Goal: Task Accomplishment & Management: Complete application form

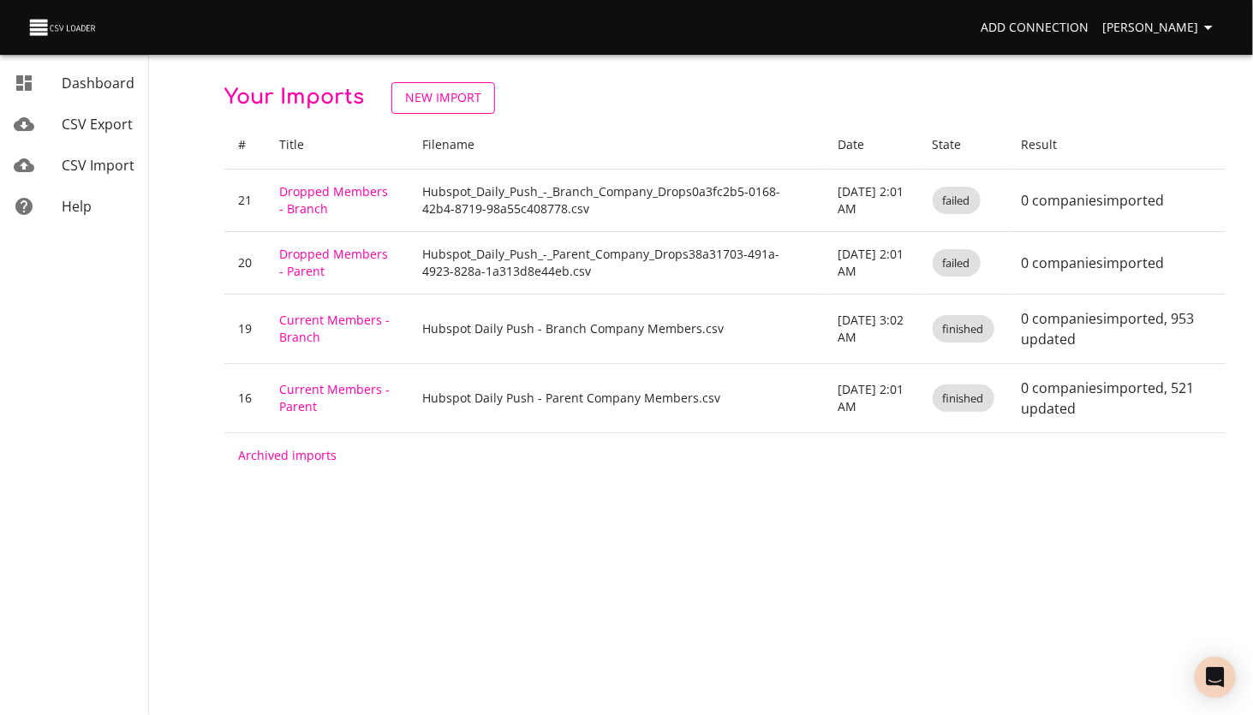
click at [418, 98] on span "New Import" at bounding box center [443, 97] width 76 height 21
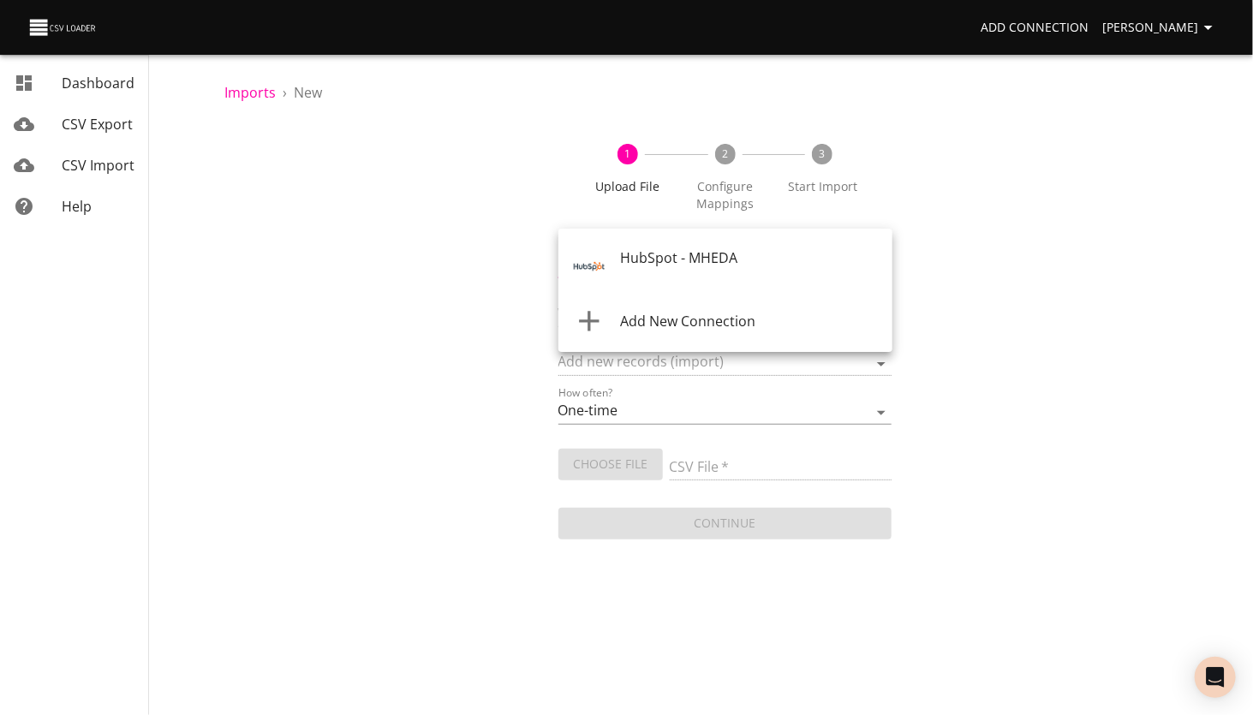
click at [648, 264] on body "Add Connection [PERSON_NAME] Dashboard CSV Export CSV Import Help Imports › New…" at bounding box center [626, 357] width 1253 height 715
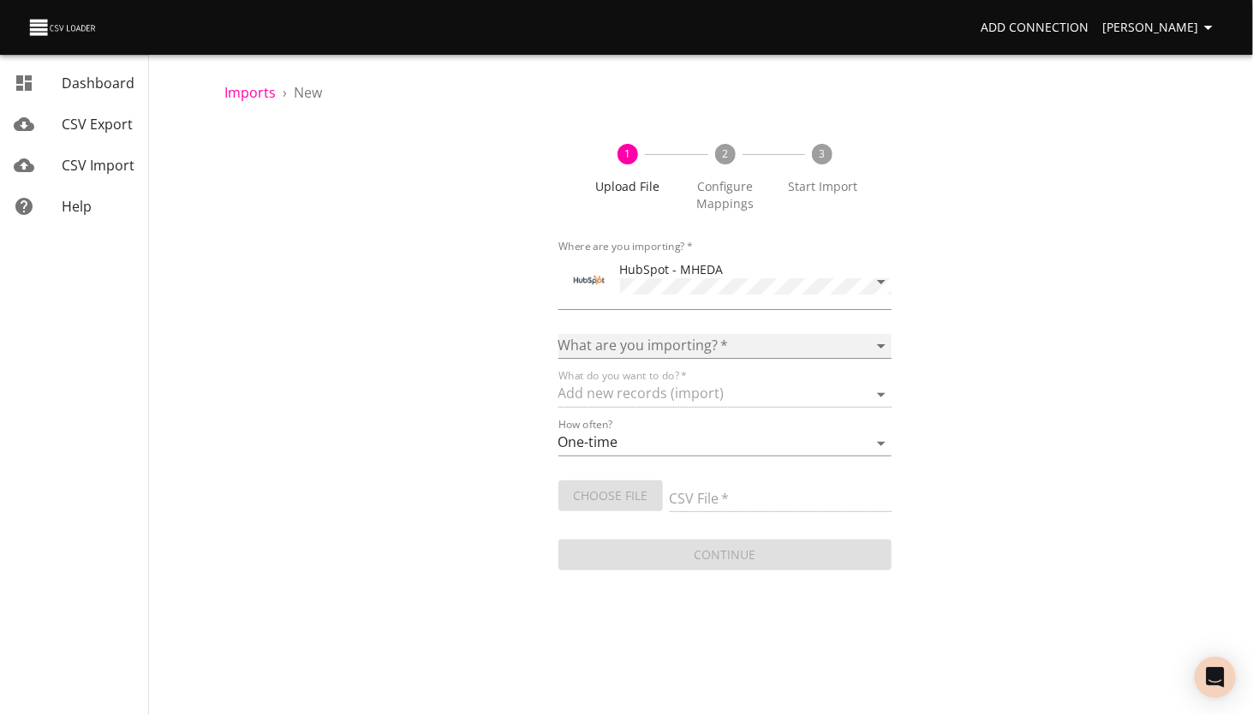
click at [629, 343] on select "Calls Companies Contacts Deals Emails Line items Meetings Notes Products Tasks …" at bounding box center [725, 346] width 334 height 25
select select "contacts"
click at [558, 334] on select "Calls Companies Contacts Deals Emails Line items Meetings Notes Products Tasks …" at bounding box center [725, 346] width 334 height 25
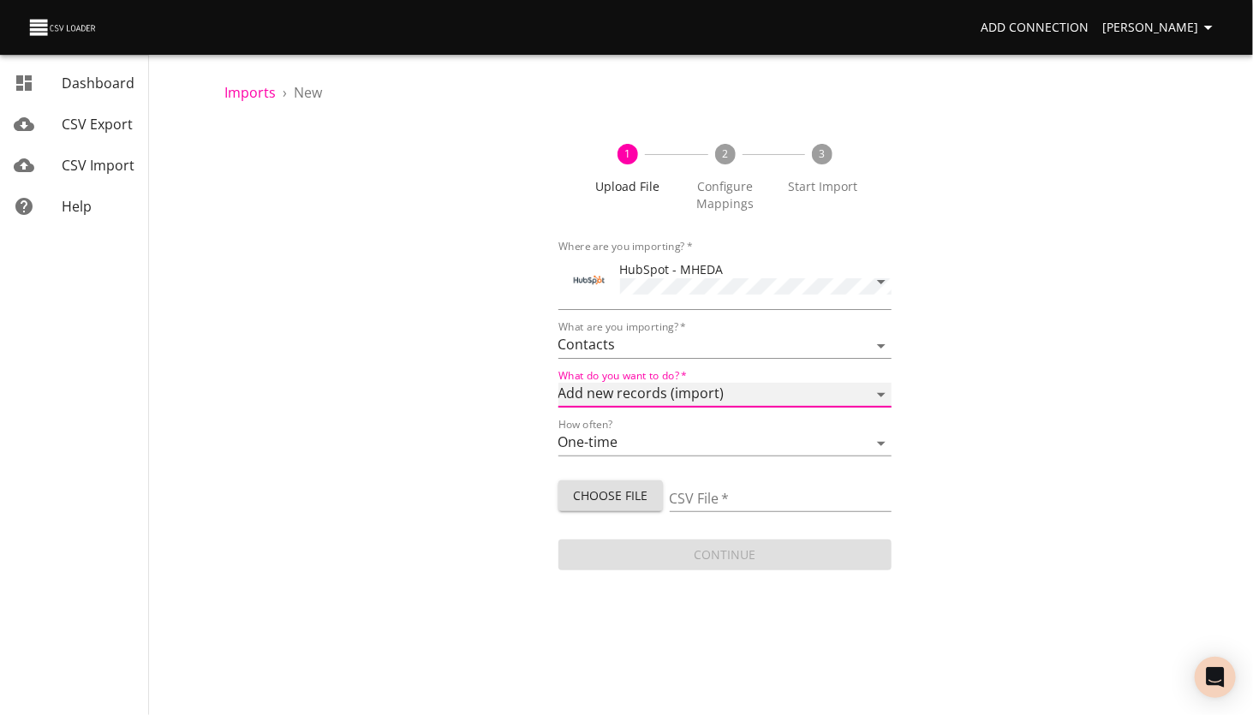
click at [641, 392] on select "Add new records (import) Update existing records (update) Add new and update ex…" at bounding box center [725, 395] width 334 height 25
select select "upsert"
click at [558, 383] on select "Add new records (import) Update existing records (update) Add new and update ex…" at bounding box center [725, 395] width 334 height 25
click at [613, 492] on span "Choose File" at bounding box center [610, 496] width 77 height 21
type input "Test dup import.xlsx"
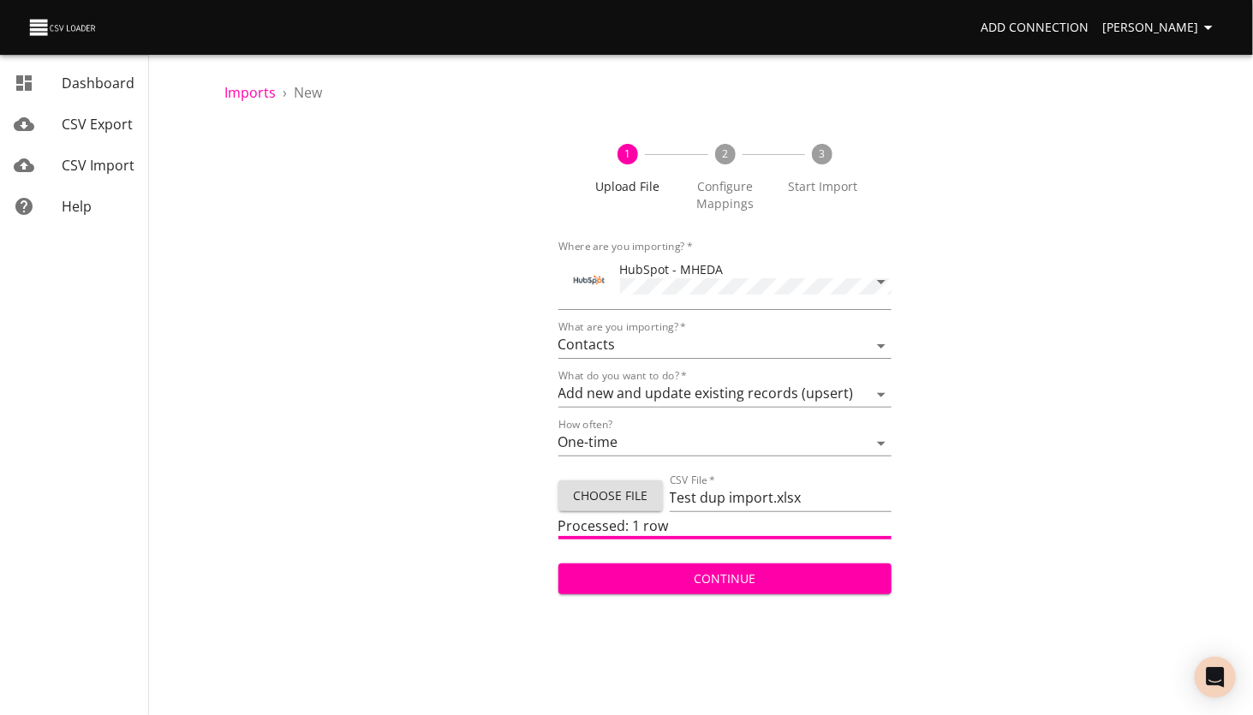
click at [743, 572] on span "Continue" at bounding box center [725, 579] width 307 height 21
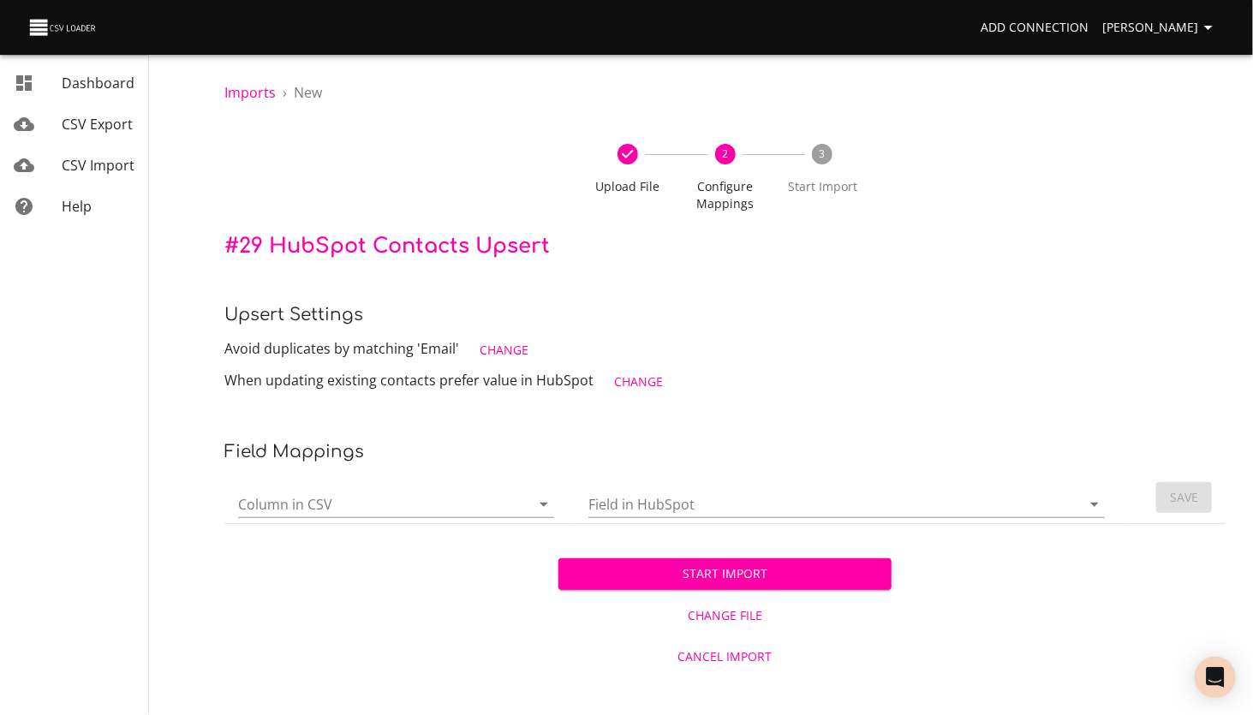
click at [507, 352] on span "Change" at bounding box center [504, 350] width 49 height 21
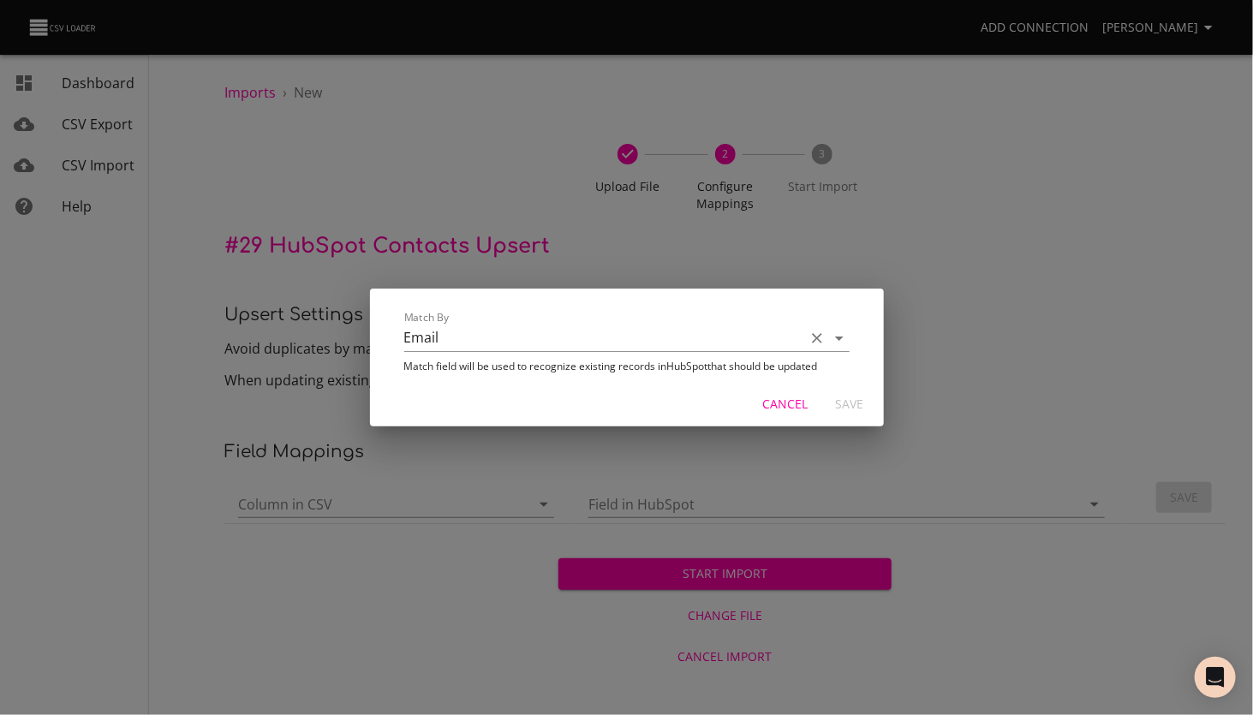
click at [654, 340] on input "Email" at bounding box center [600, 338] width 392 height 27
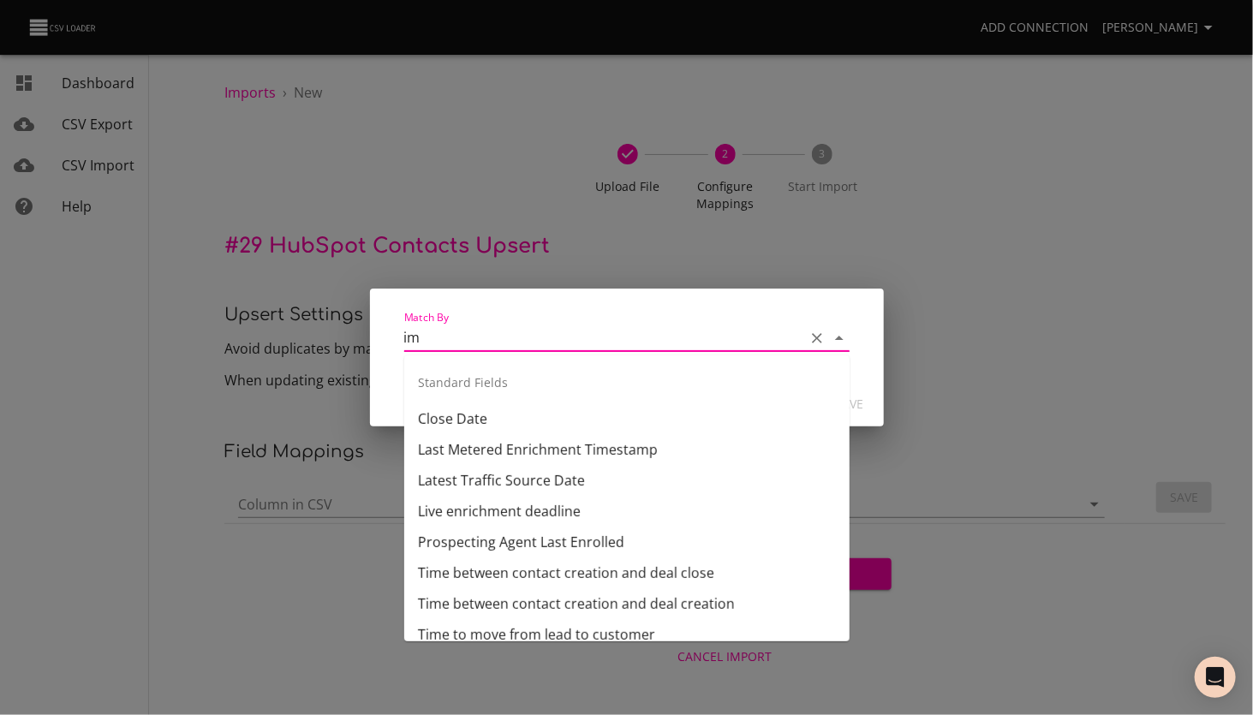
type input "imp"
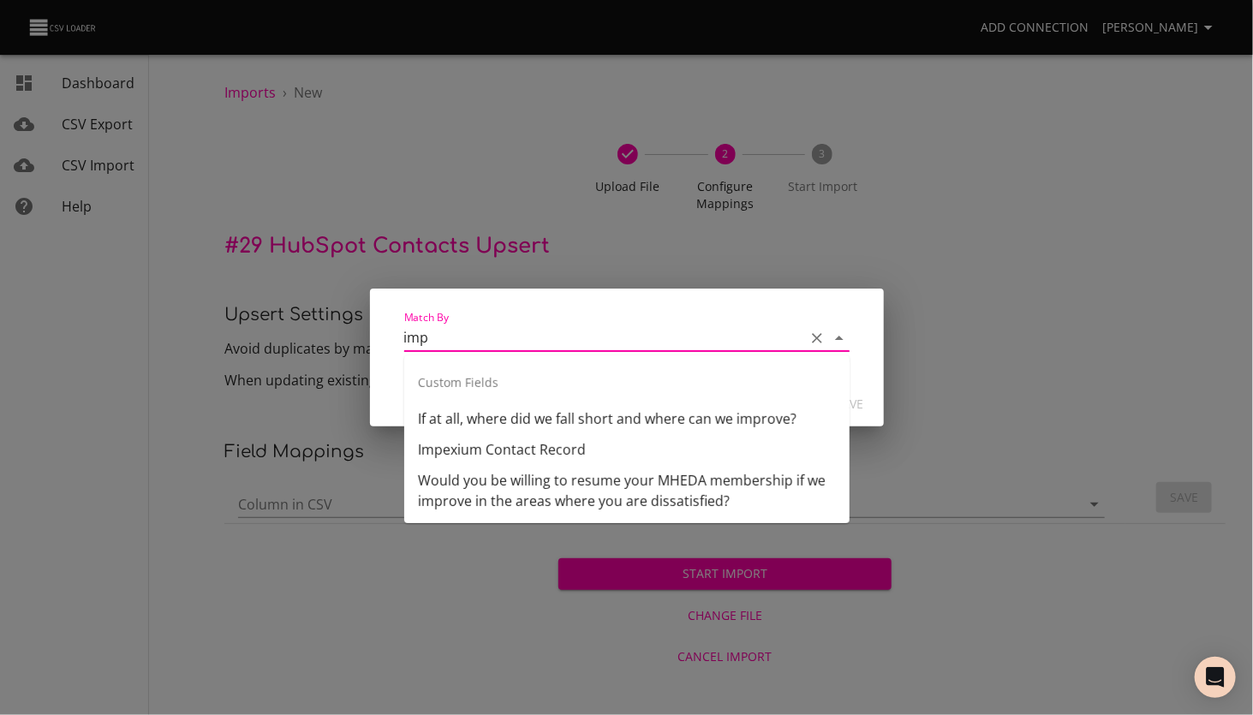
click at [818, 337] on icon "Clear" at bounding box center [816, 338] width 17 height 17
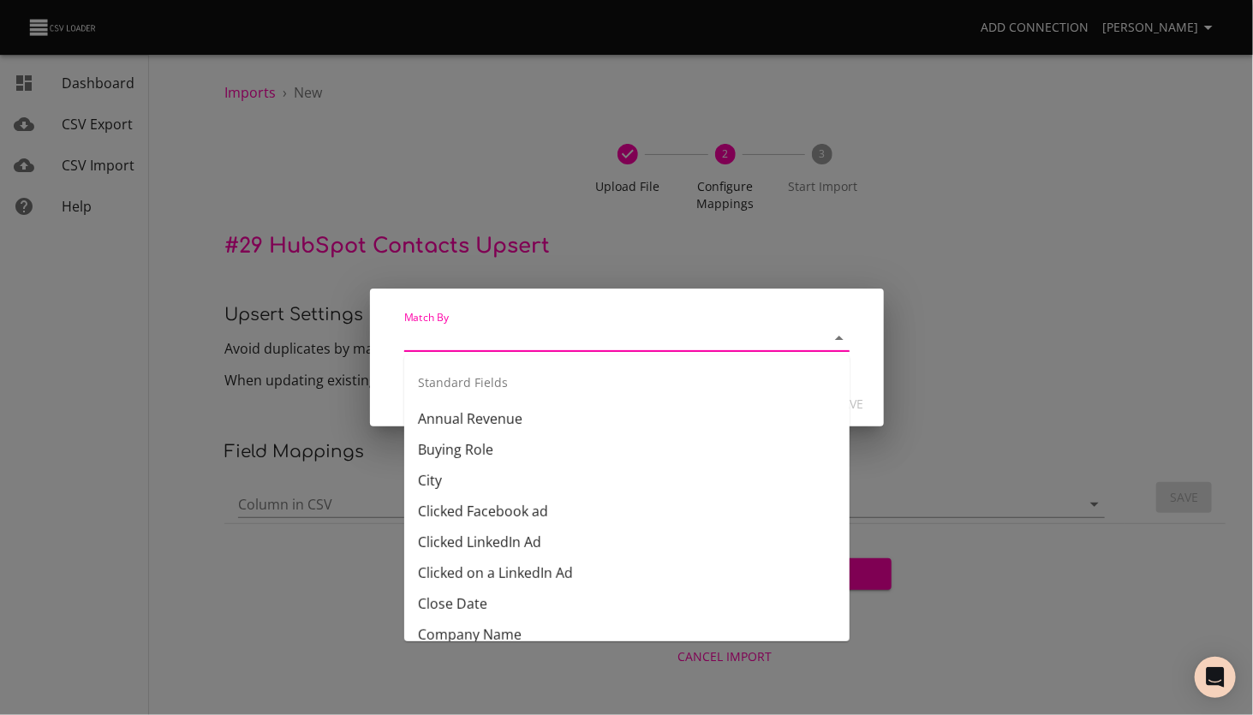
click at [839, 339] on icon "Close" at bounding box center [839, 338] width 9 height 4
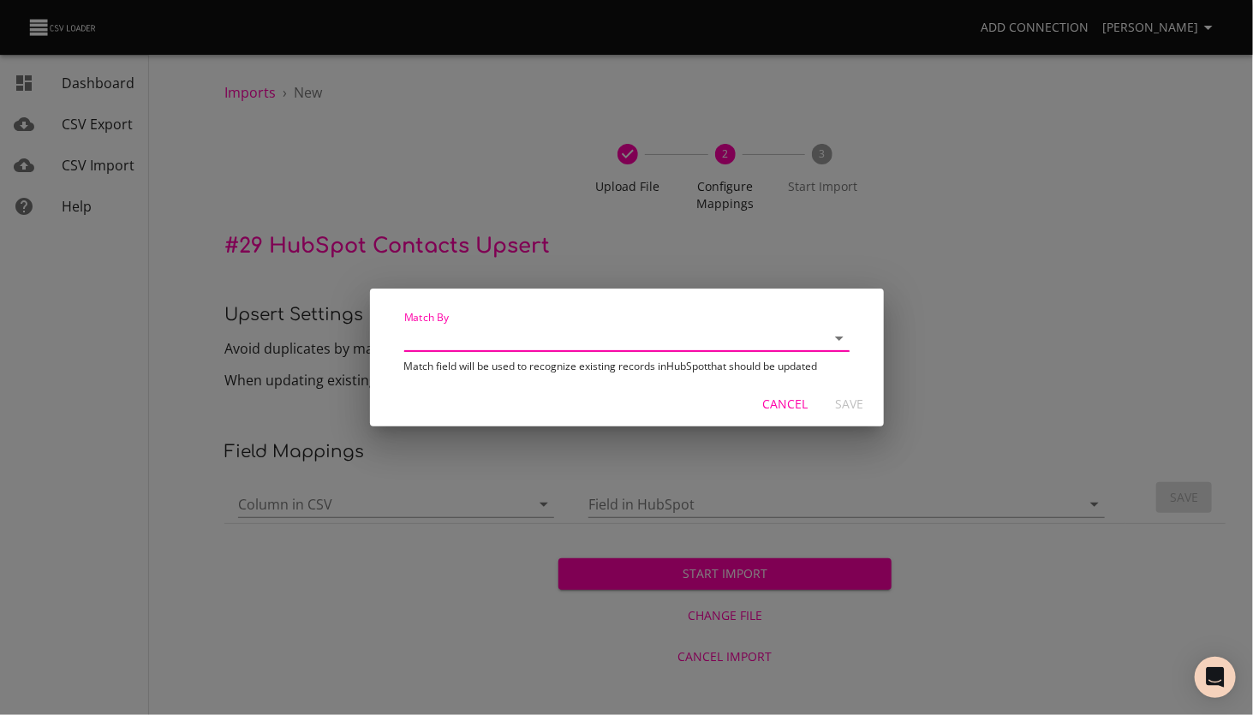
click at [781, 409] on span "Cancel" at bounding box center [785, 404] width 45 height 21
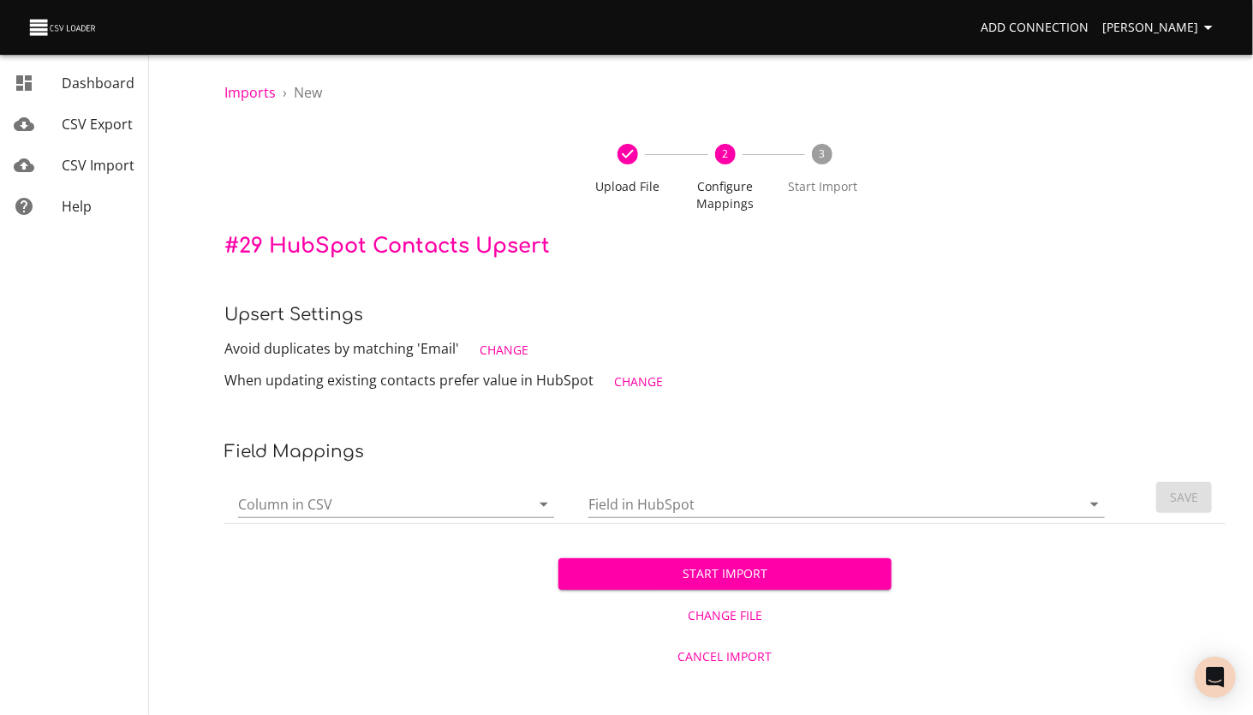
click at [540, 509] on icon "Open" at bounding box center [544, 504] width 21 height 21
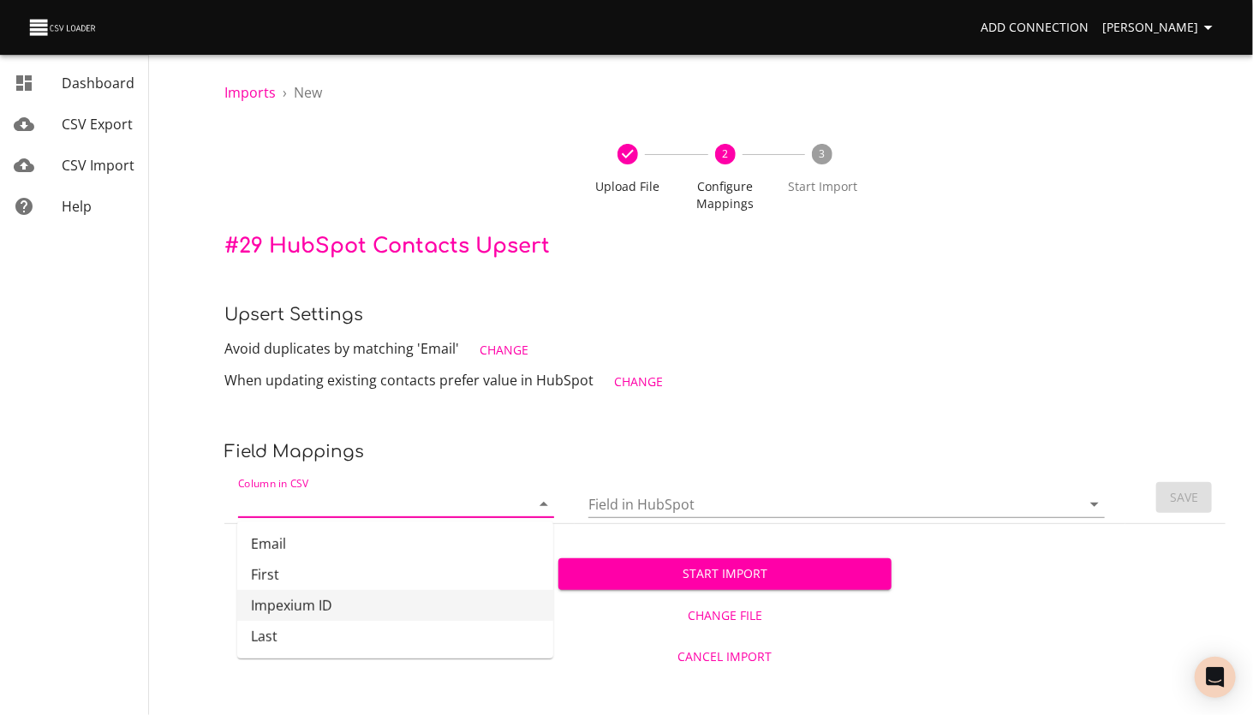
drag, startPoint x: 335, startPoint y: 611, endPoint x: 494, endPoint y: 570, distance: 164.5
click at [335, 611] on li "Impexium ID" at bounding box center [395, 605] width 316 height 31
type input "Impexium ID"
click at [673, 504] on input "Field in HubSpot" at bounding box center [819, 504] width 463 height 27
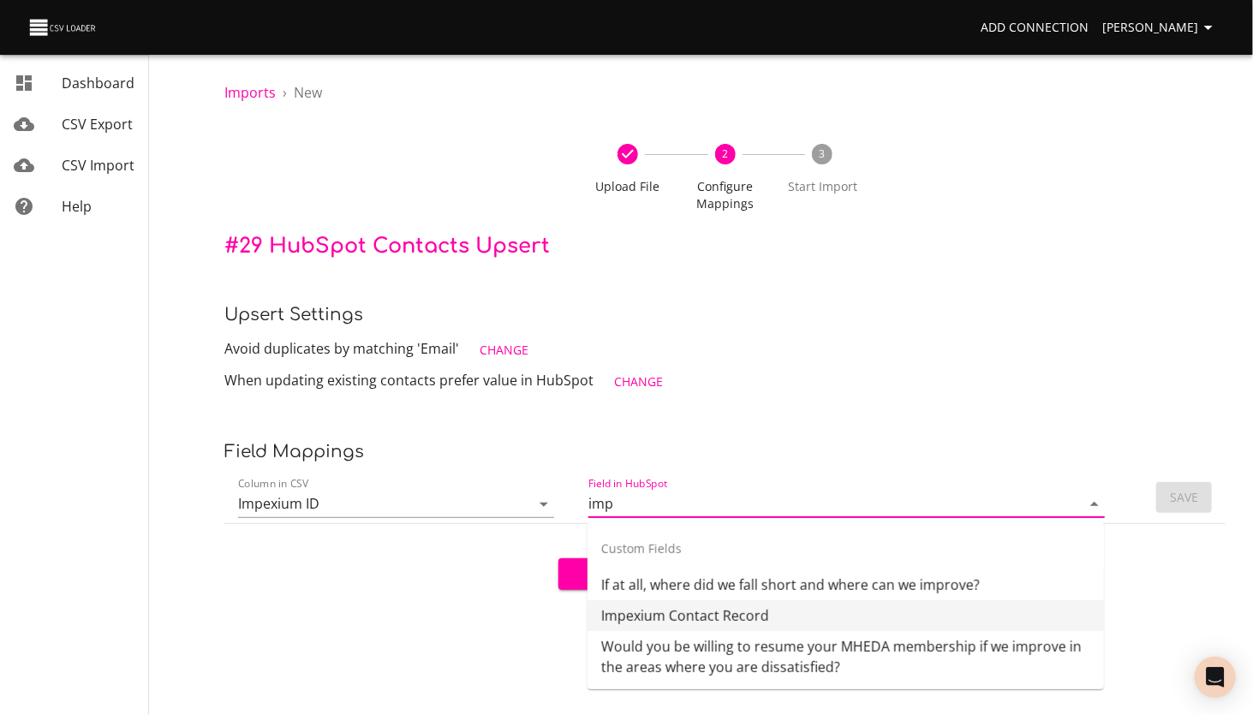
click at [694, 617] on li "Impexium Contact Record" at bounding box center [846, 615] width 516 height 31
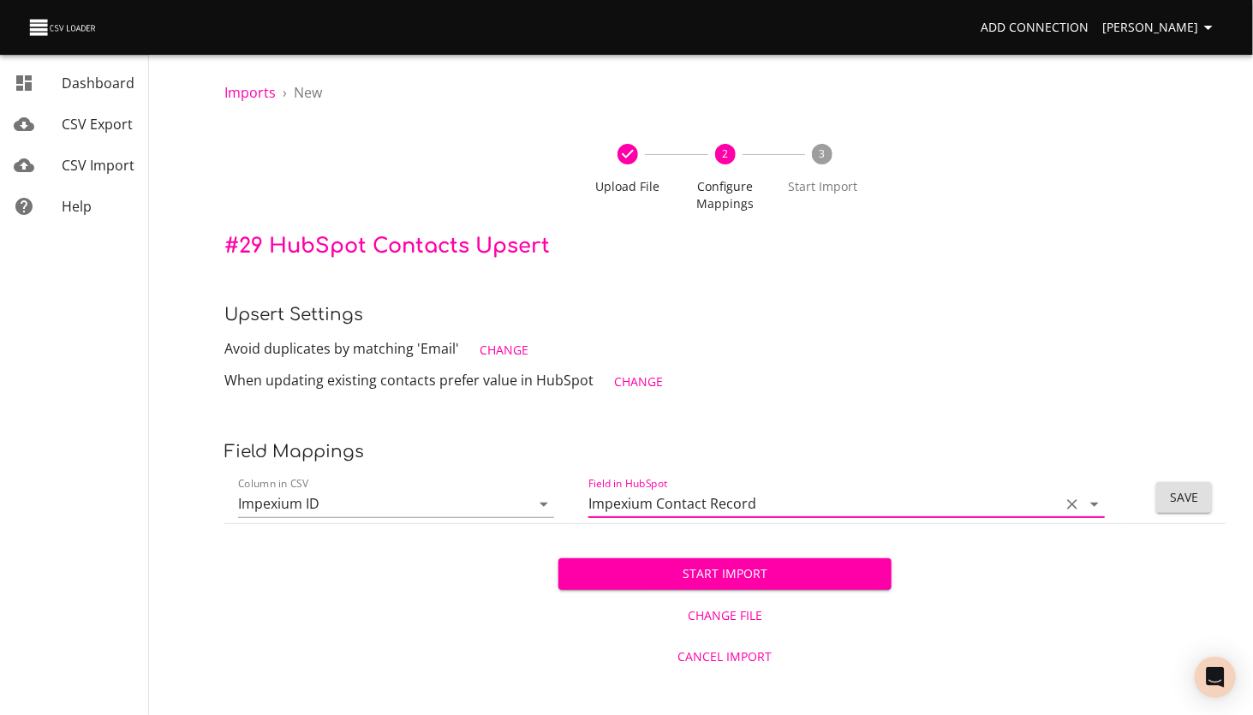
type input "Impexium Contact Record"
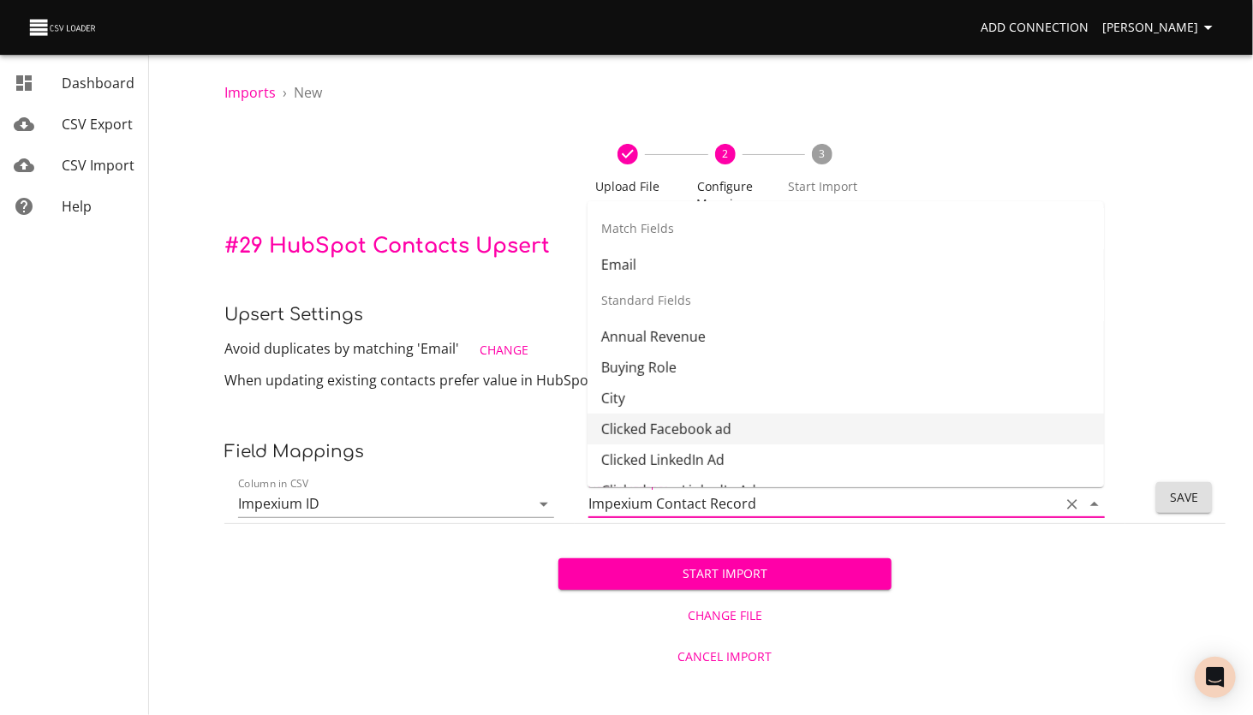
click at [515, 349] on span "Change" at bounding box center [504, 350] width 49 height 21
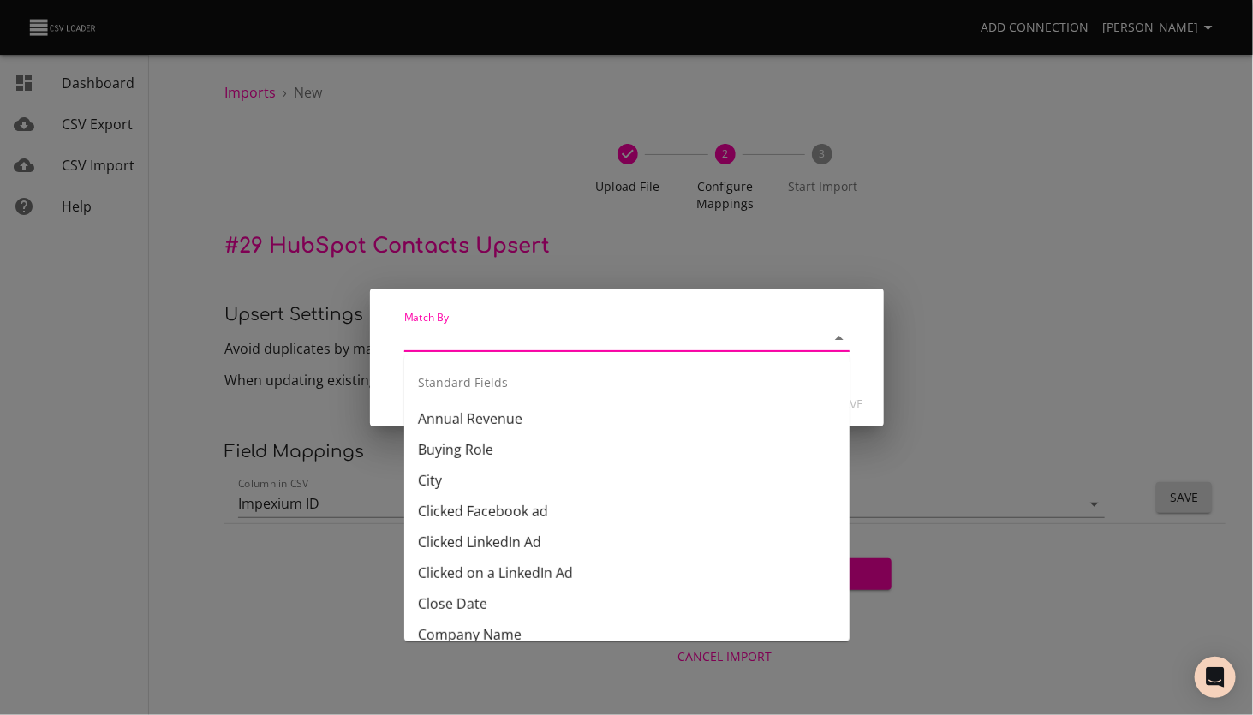
click at [509, 344] on input "Match By" at bounding box center [600, 338] width 392 height 27
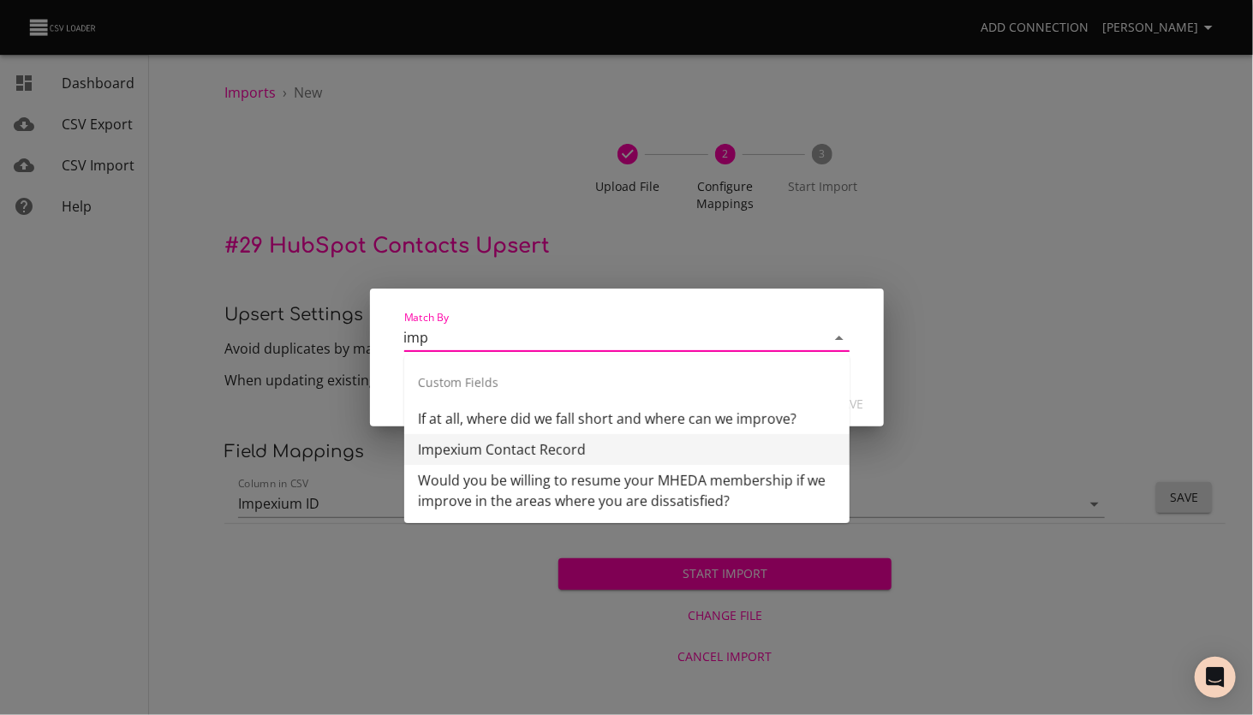
click at [504, 448] on li "Impexium Contact Record" at bounding box center [626, 449] width 445 height 31
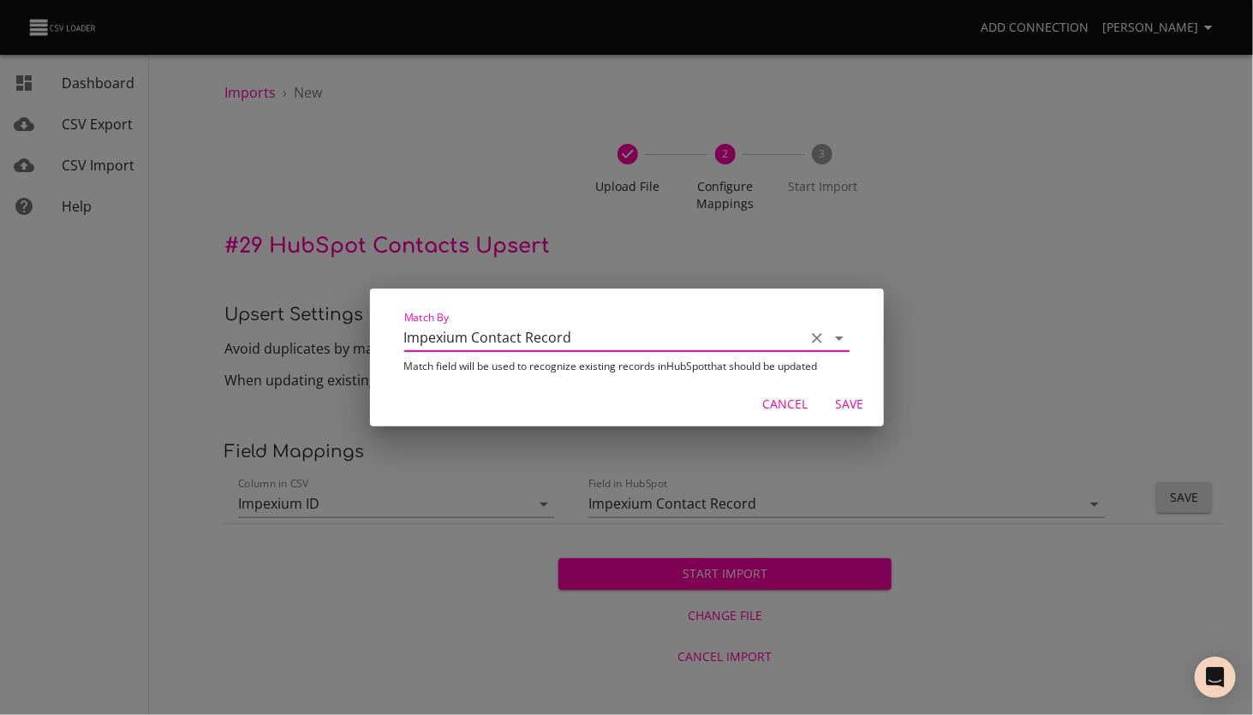
type input "Impexium Contact Record"
click at [849, 397] on span "Save" at bounding box center [849, 404] width 41 height 21
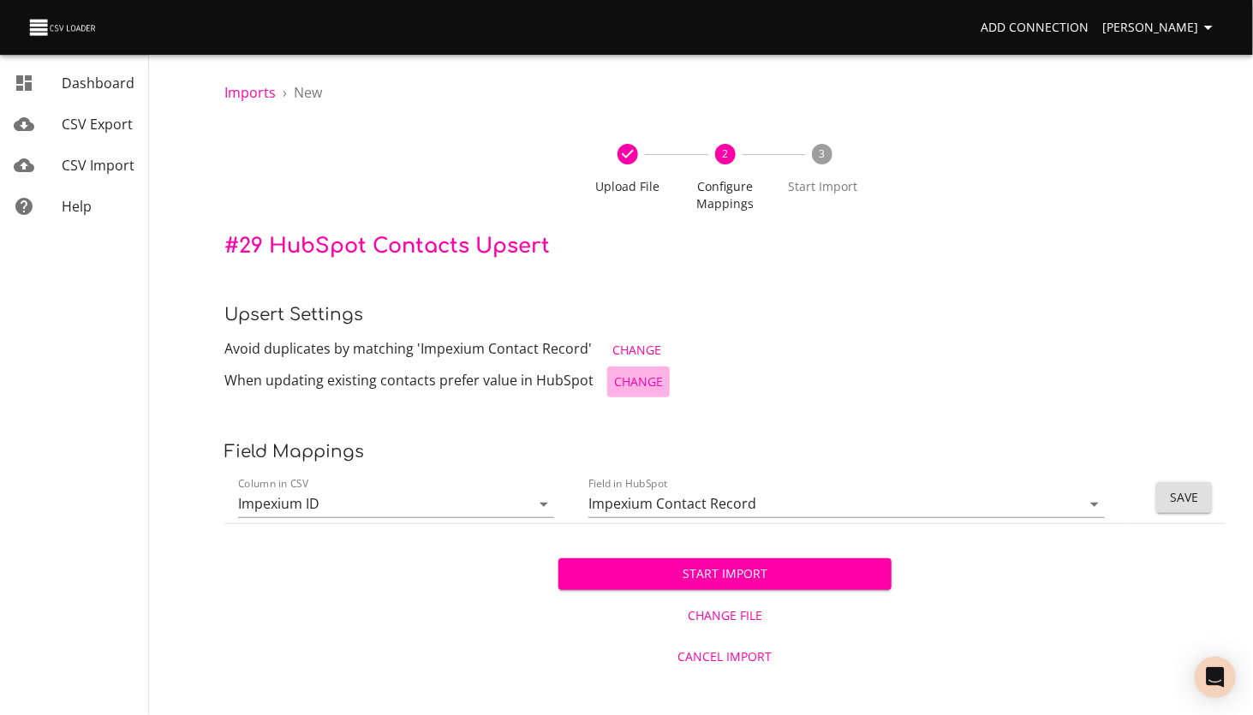
click at [635, 381] on span "Change" at bounding box center [638, 382] width 49 height 21
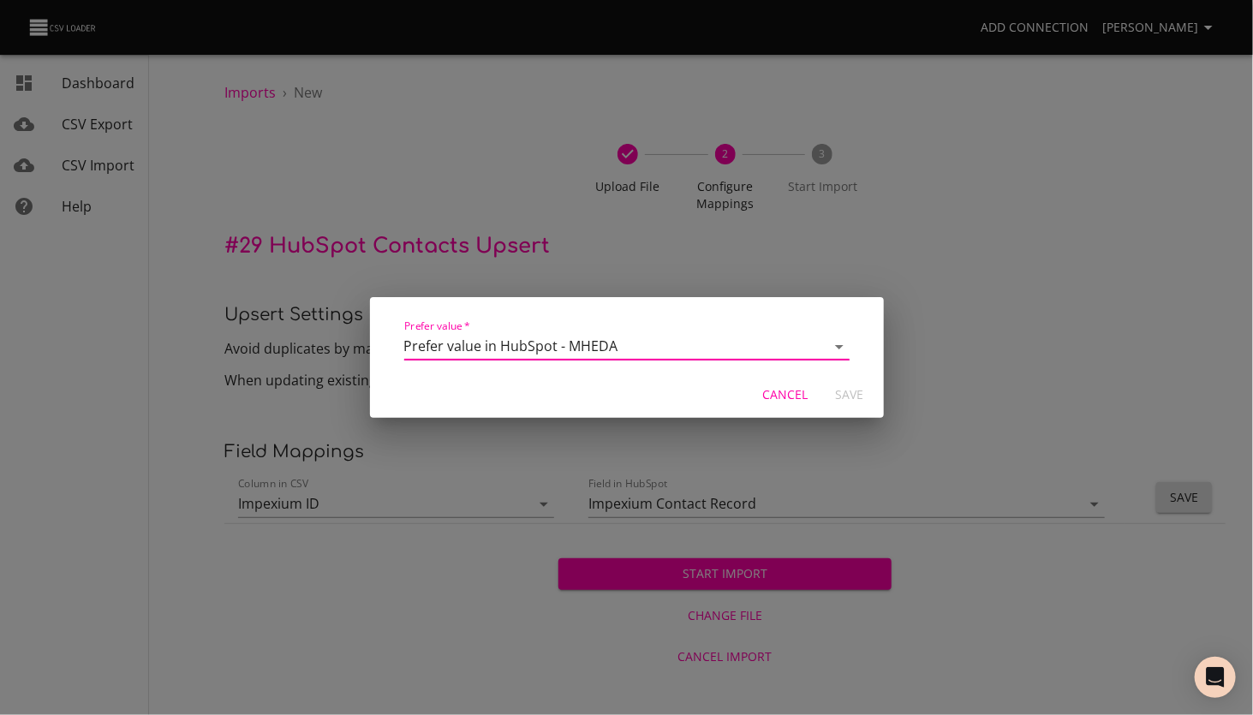
click at [653, 348] on select "Overwrite value in HubSpot - MHEDA Prefer value in HubSpot - MHEDA" at bounding box center [626, 346] width 445 height 27
select select "update_by_non_blank"
click at [404, 333] on select "Overwrite value in HubSpot - MHEDA Prefer value in HubSpot - MHEDA" at bounding box center [626, 346] width 445 height 27
click at [849, 393] on span "Save" at bounding box center [849, 395] width 41 height 21
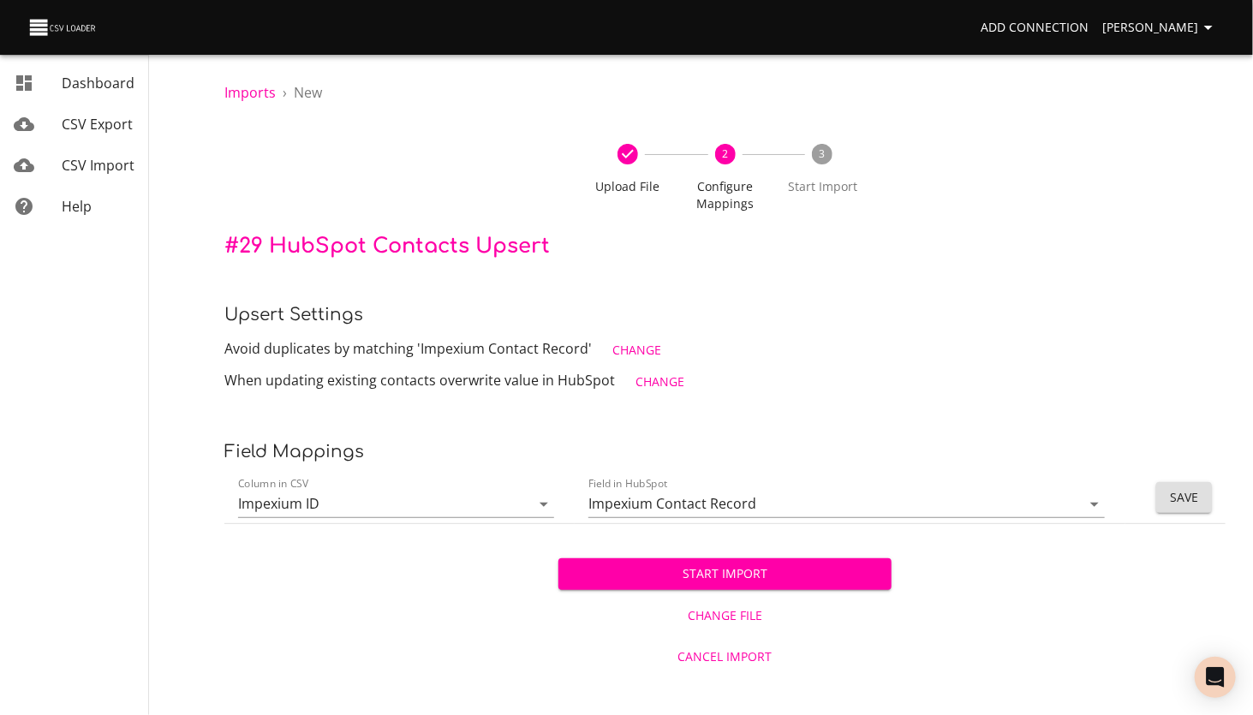
click at [1190, 492] on span "Save" at bounding box center [1184, 497] width 28 height 21
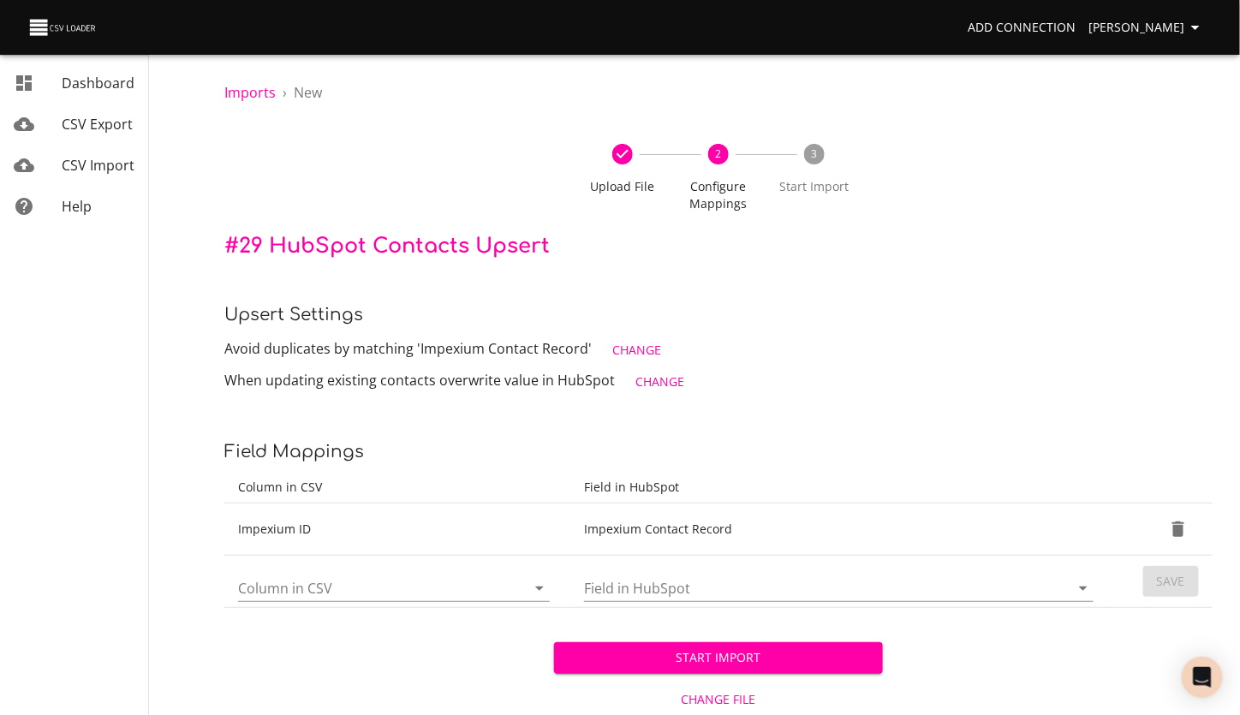
click at [339, 590] on input "Column in CSV" at bounding box center [367, 588] width 259 height 27
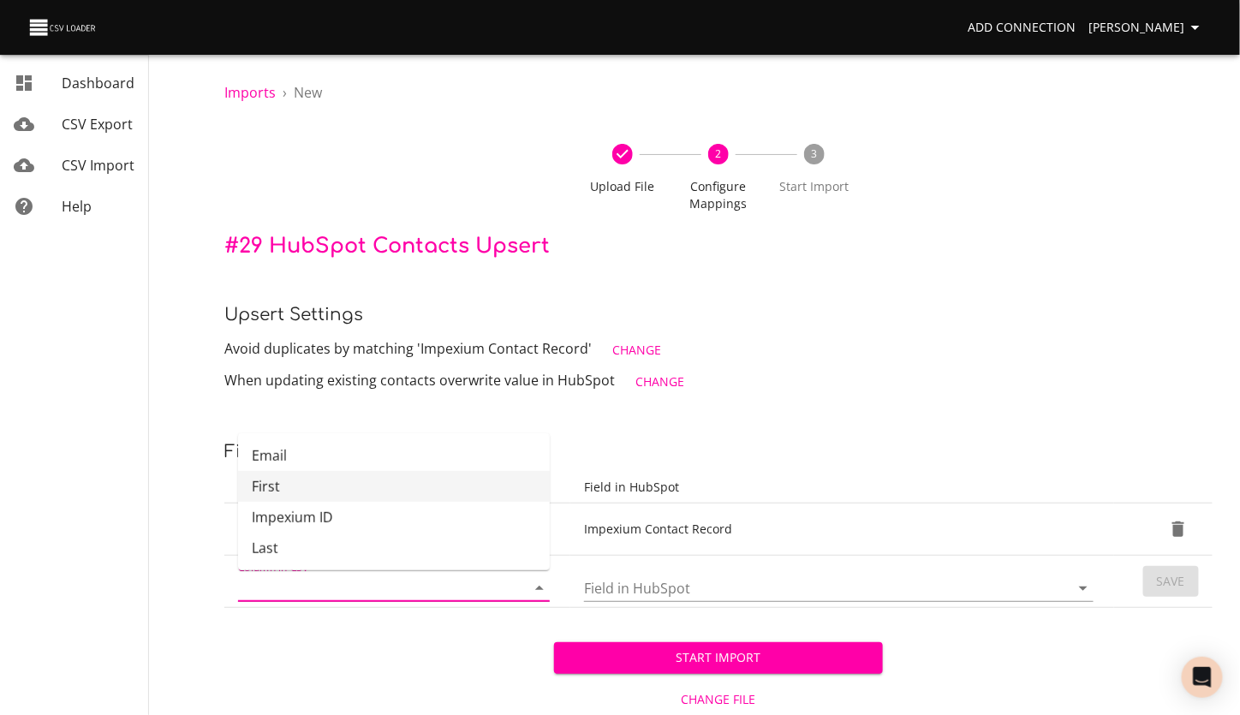
click at [313, 493] on li "First" at bounding box center [394, 486] width 312 height 31
type input "First"
click at [700, 593] on input "Field in HubSpot" at bounding box center [812, 588] width 456 height 27
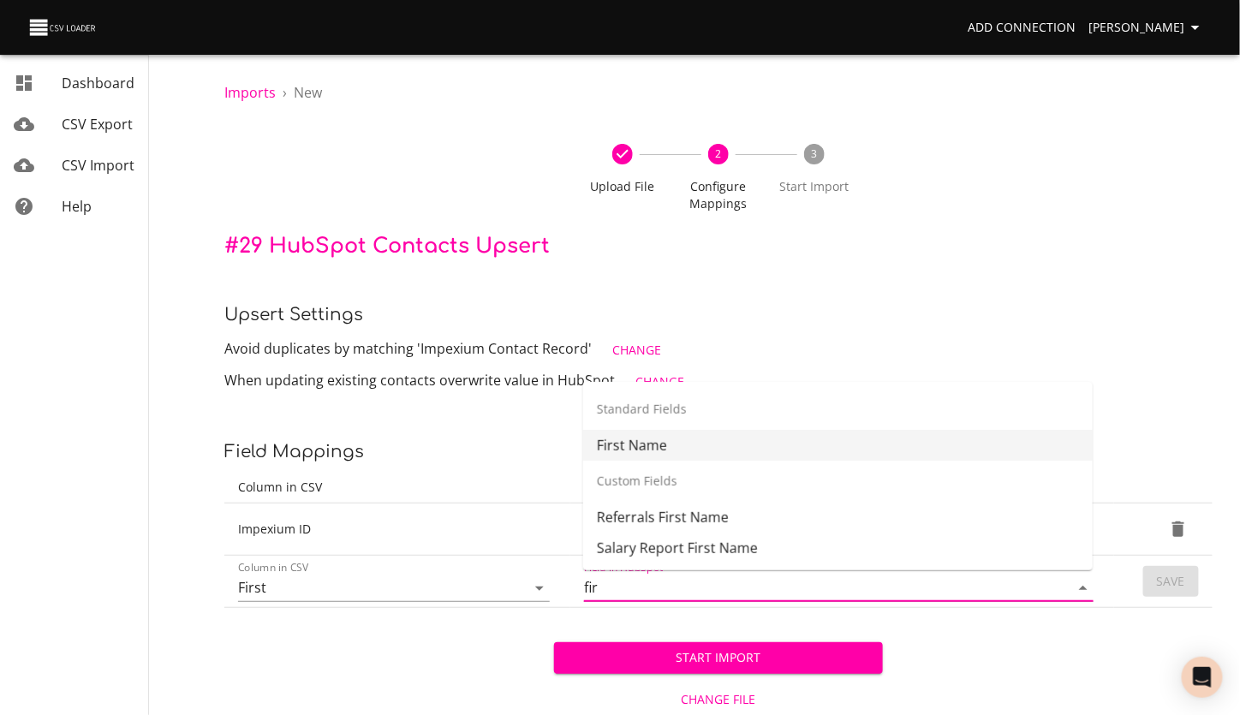
click at [653, 436] on li "First Name" at bounding box center [838, 445] width 510 height 31
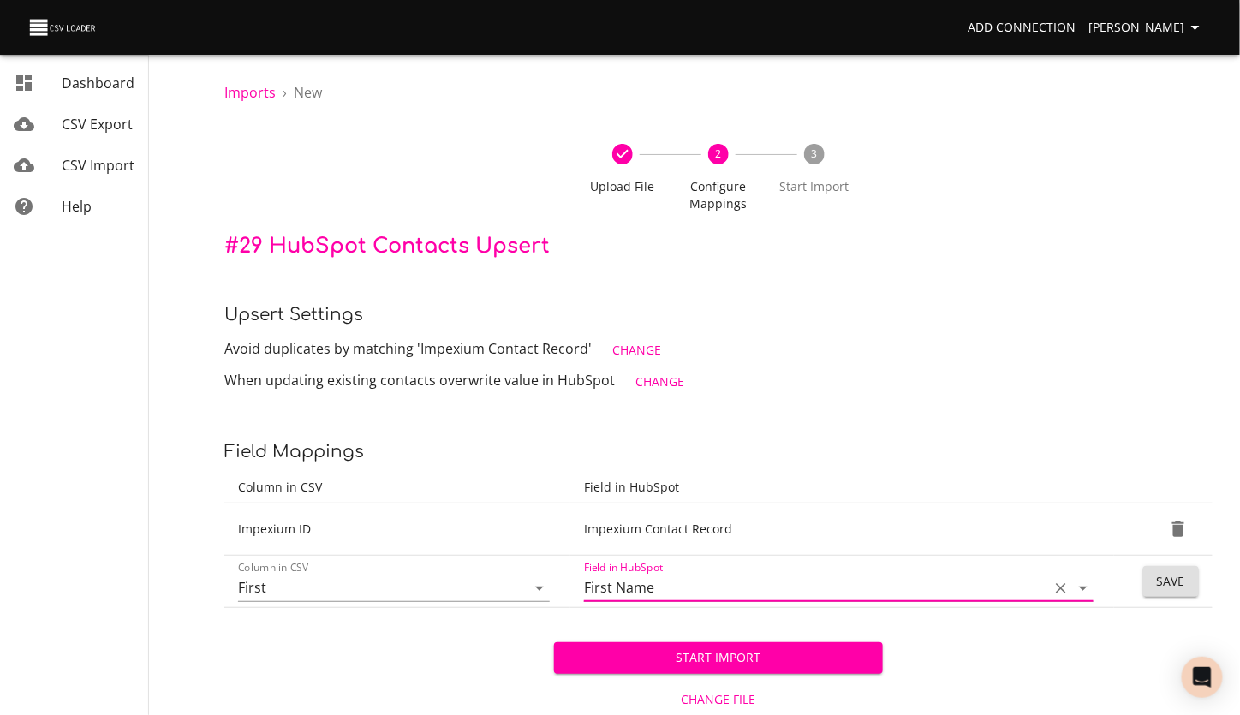
type input "First Name"
click at [1186, 577] on button "Save" at bounding box center [1171, 582] width 56 height 32
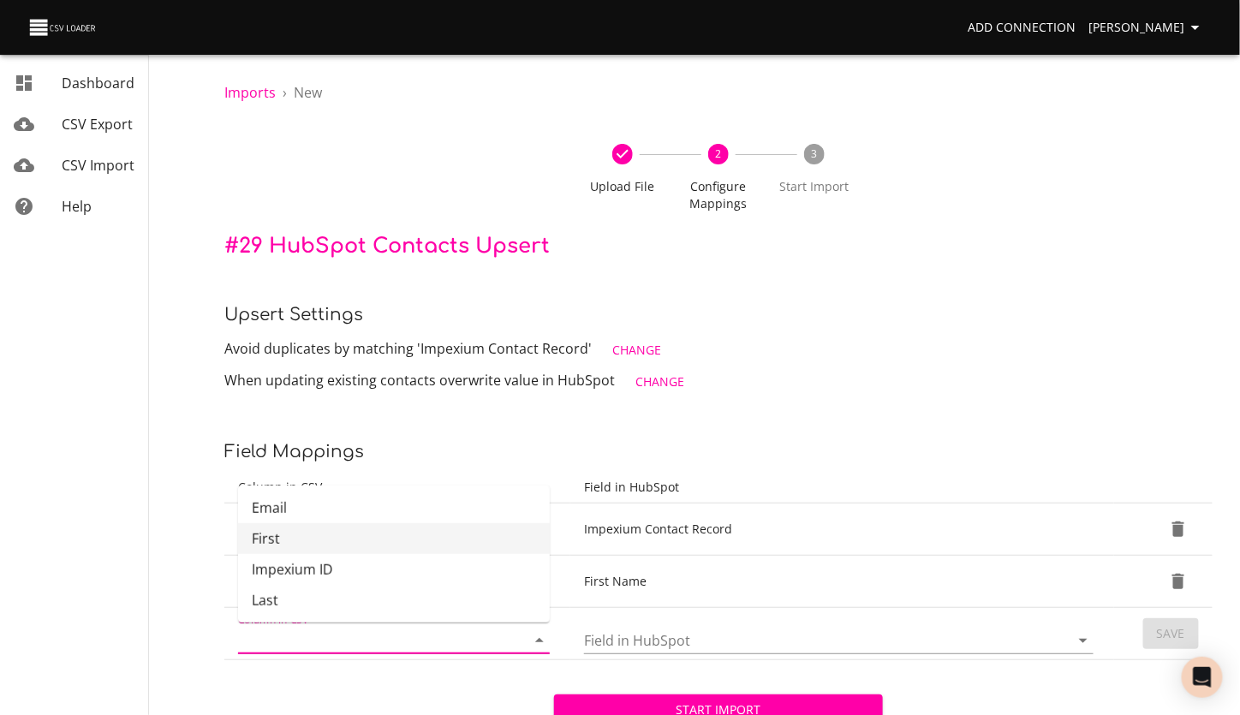
click at [252, 636] on input "Column in CSV" at bounding box center [367, 640] width 259 height 27
click at [284, 592] on li "Last" at bounding box center [394, 600] width 312 height 31
type input "Last"
click at [656, 632] on input "Field in HubSpot" at bounding box center [812, 640] width 456 height 27
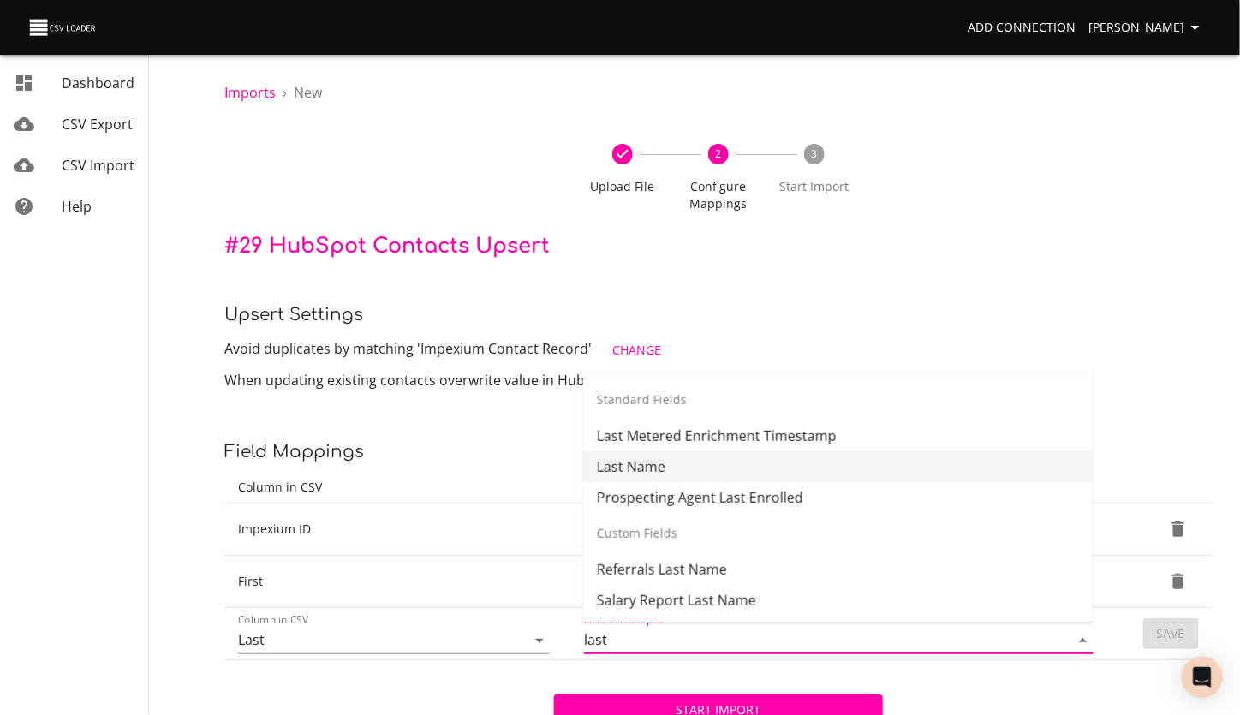
click at [659, 473] on li "Last Name" at bounding box center [838, 466] width 510 height 31
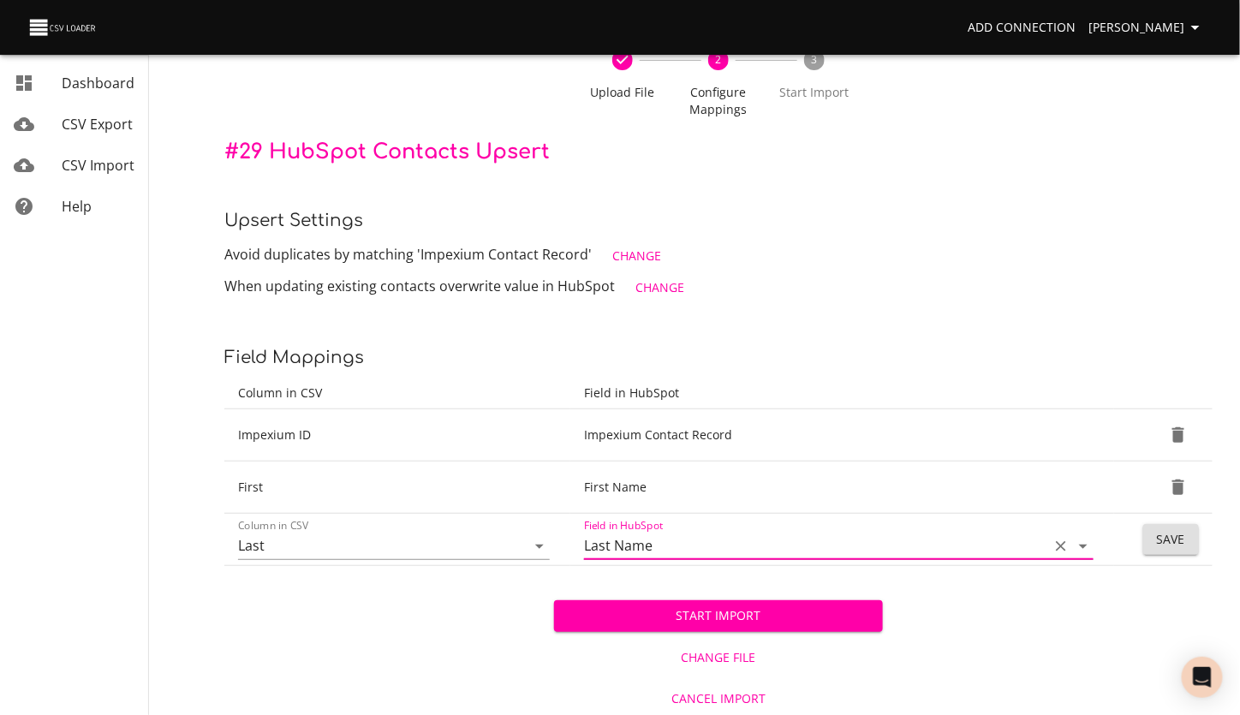
scroll to position [95, 0]
type input "Last Name"
click at [1160, 539] on span "Save" at bounding box center [1171, 538] width 28 height 21
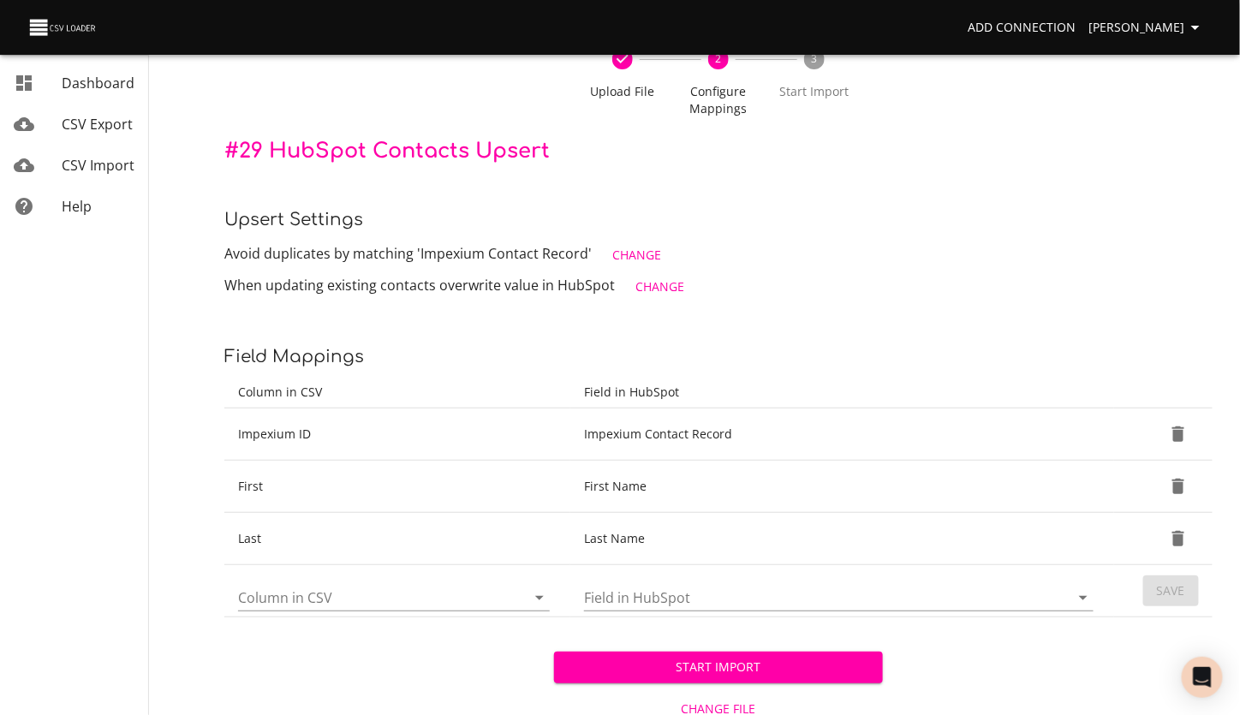
click at [320, 600] on input "Column in CSV" at bounding box center [367, 597] width 259 height 27
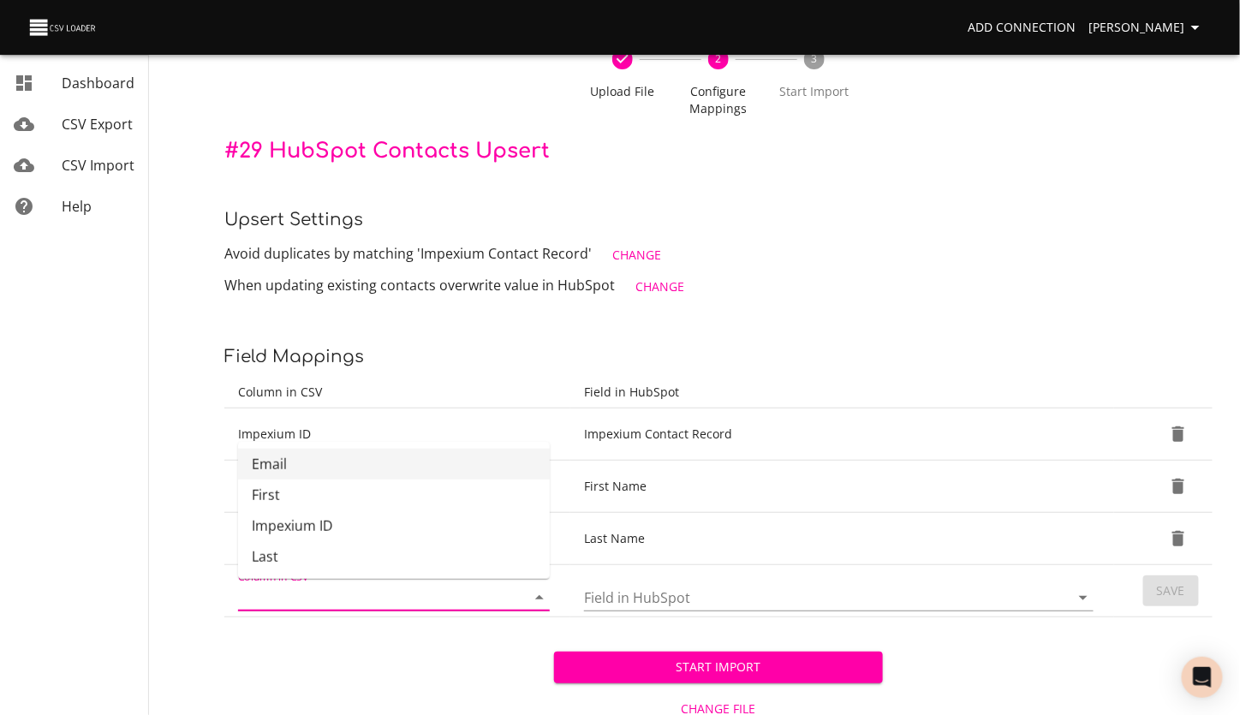
click at [283, 469] on li "Email" at bounding box center [394, 464] width 312 height 31
type input "Email"
click at [656, 594] on input "Field in HubSpot" at bounding box center [812, 597] width 456 height 27
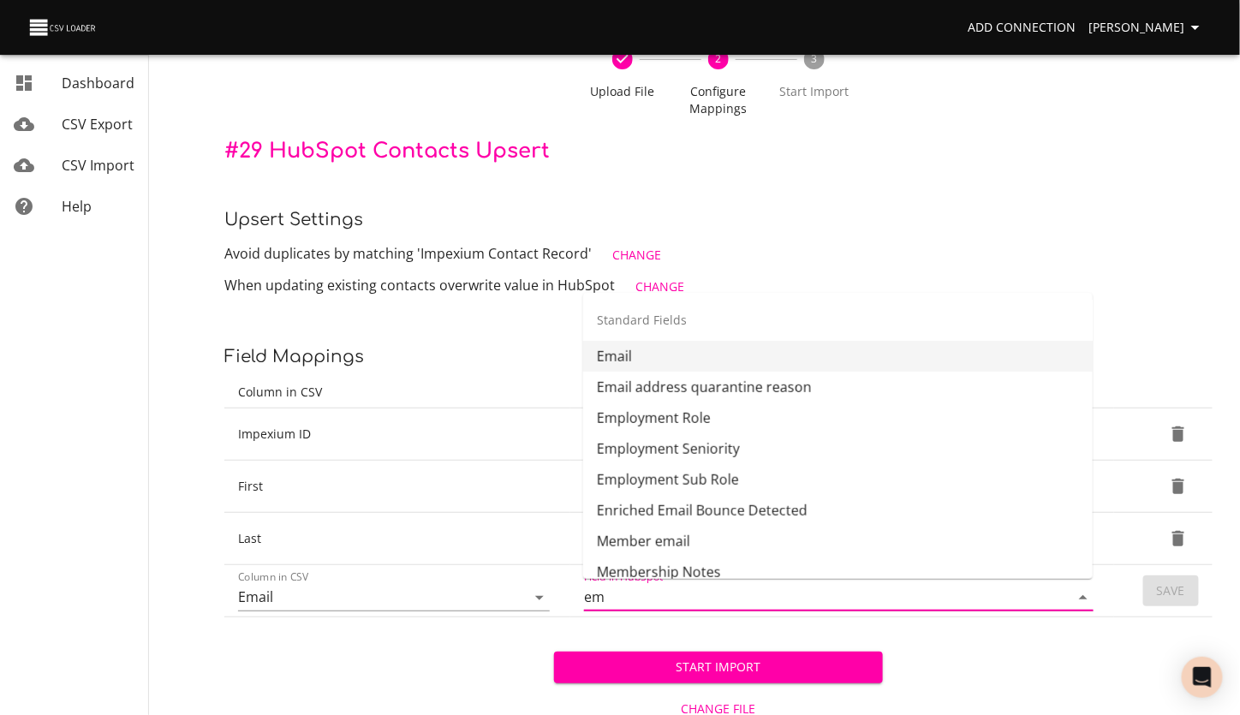
click at [629, 356] on li "Email" at bounding box center [838, 356] width 510 height 31
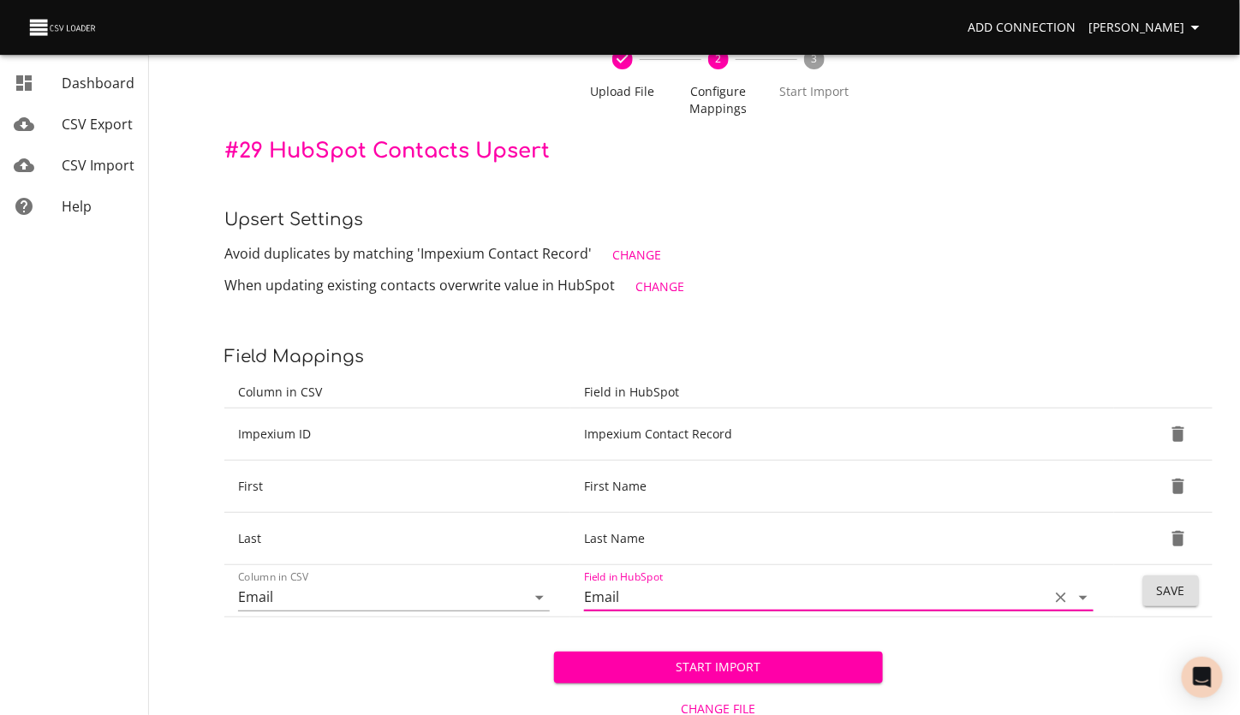
type input "Email"
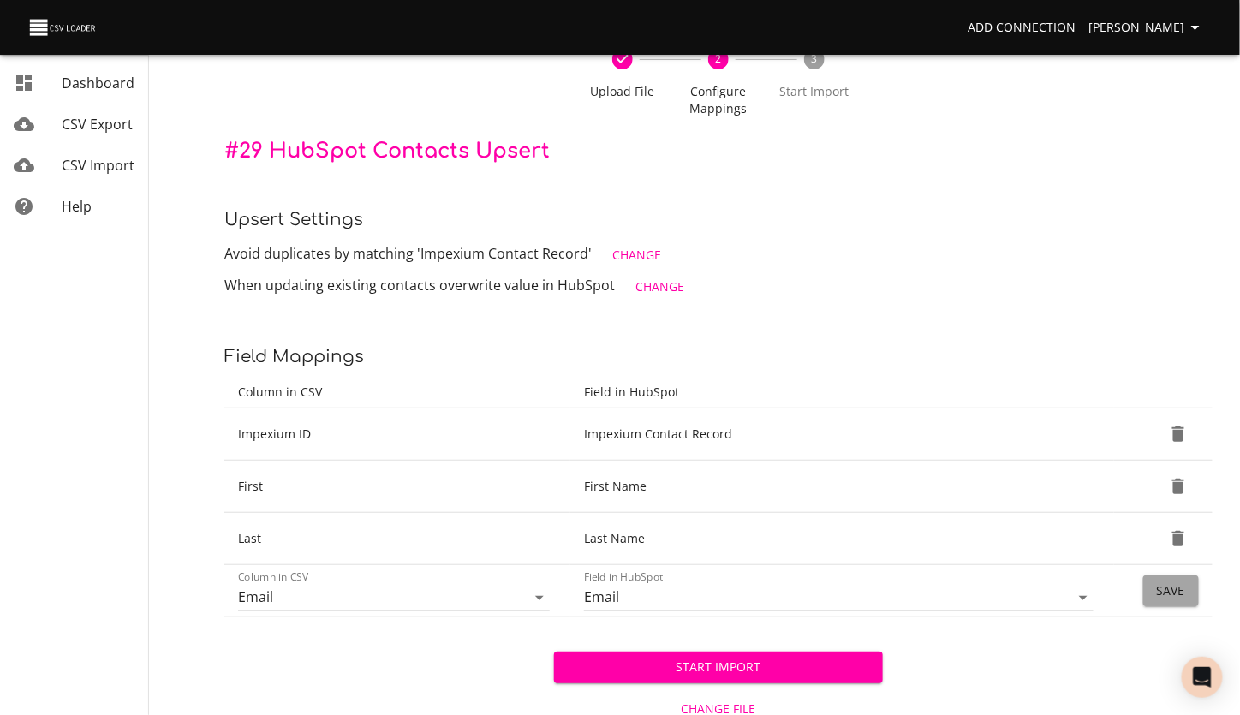
click at [1178, 596] on span "Save" at bounding box center [1171, 591] width 28 height 21
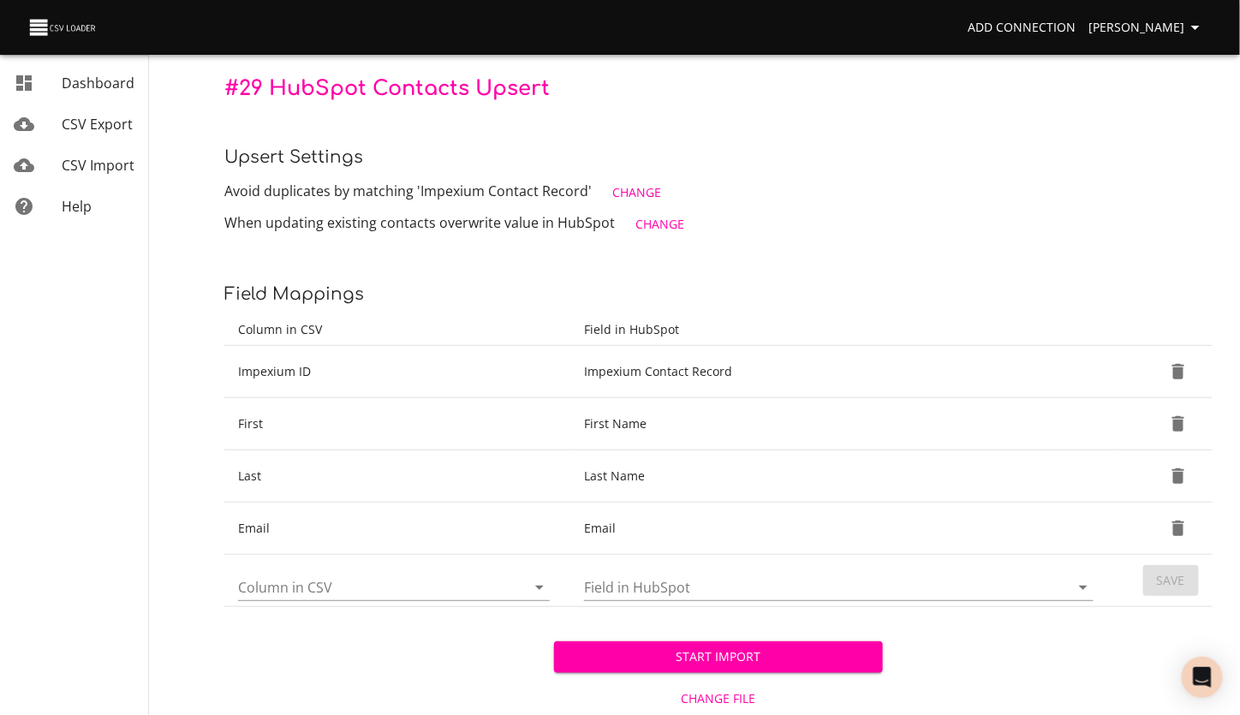
scroll to position [181, 0]
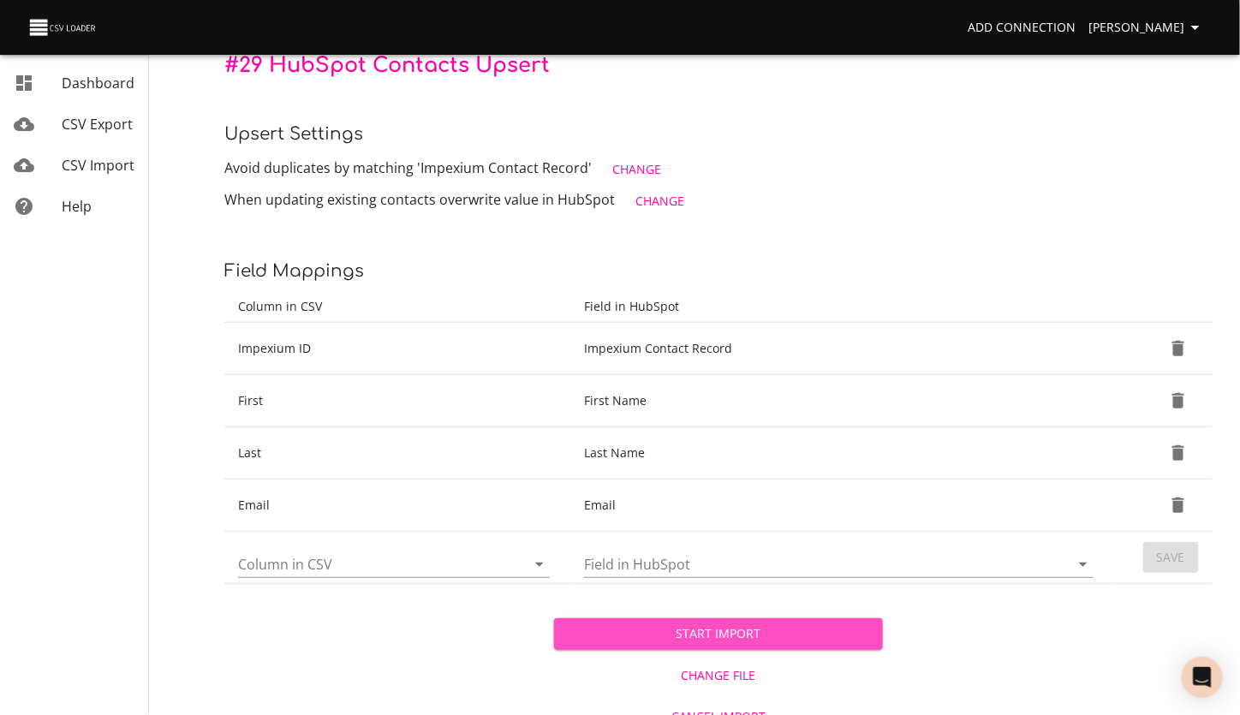
click at [714, 638] on span "Start Import" at bounding box center [719, 634] width 302 height 21
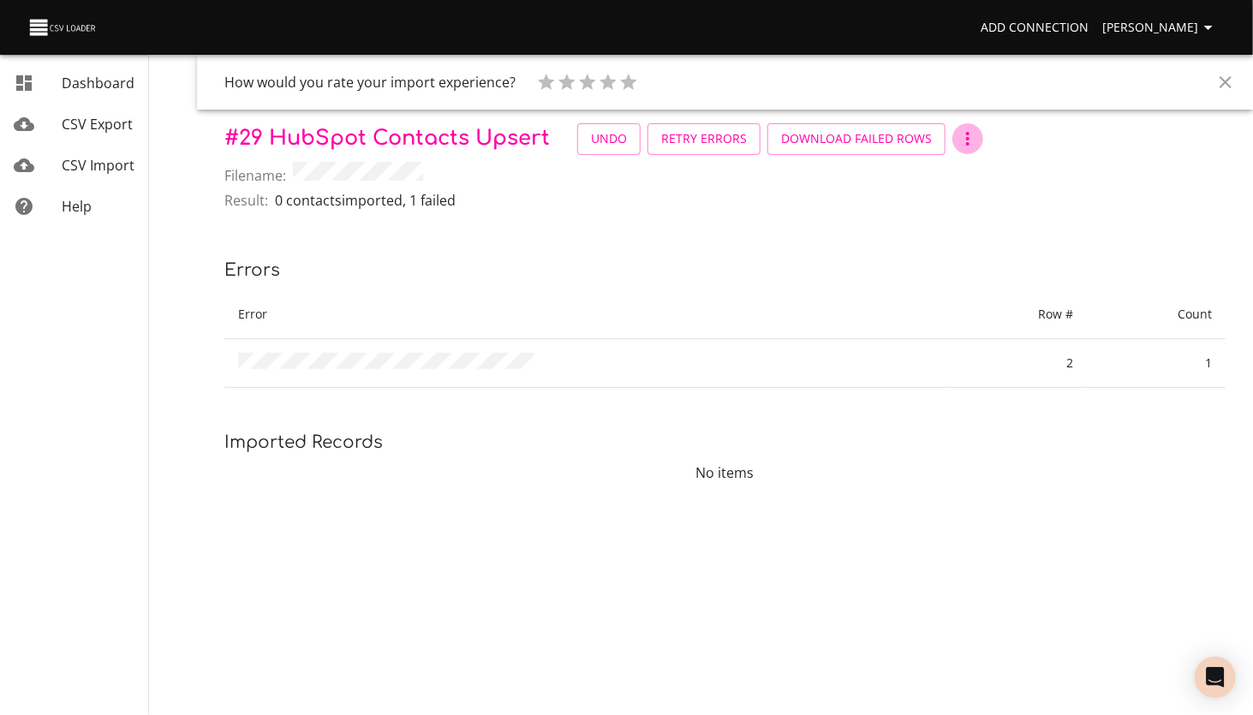
click at [958, 144] on icon "button" at bounding box center [968, 138] width 21 height 21
click at [981, 201] on li "Settings" at bounding box center [985, 200] width 81 height 31
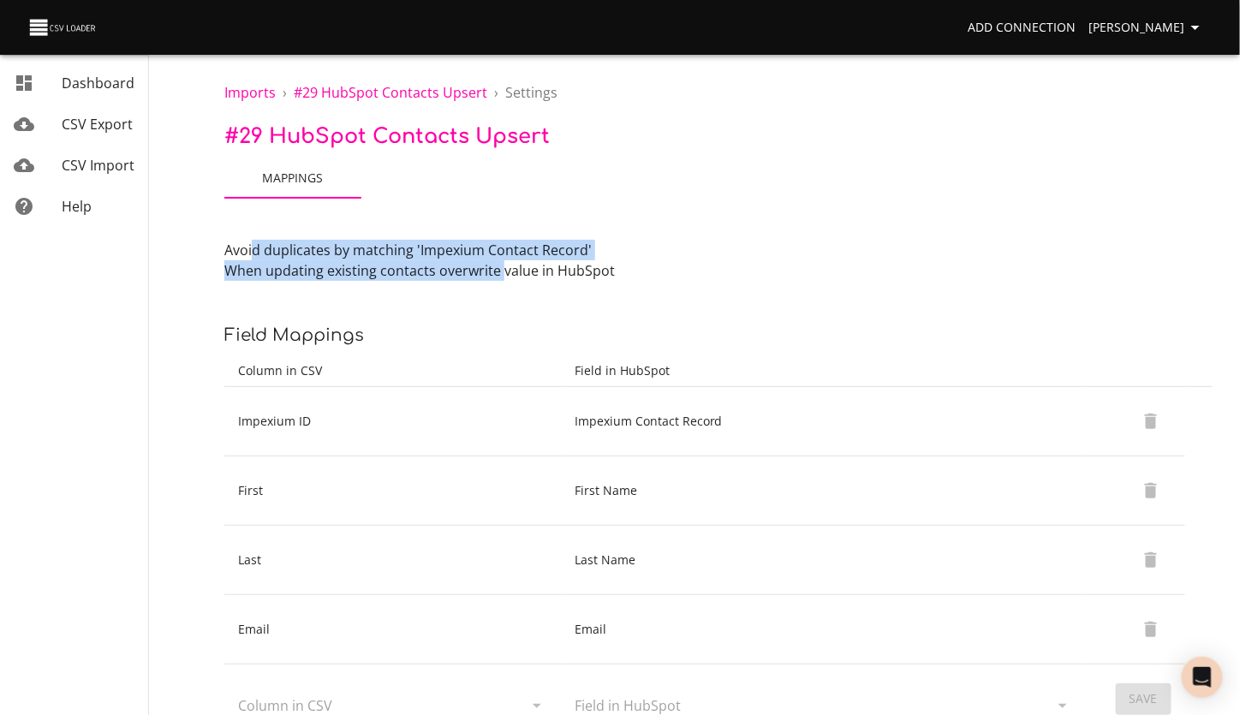
drag, startPoint x: 254, startPoint y: 251, endPoint x: 502, endPoint y: 263, distance: 248.7
click at [502, 263] on div "Avoid duplicates by matching 'Impexium Contact Record' When updating existing c…" at bounding box center [718, 487] width 988 height 494
drag, startPoint x: 502, startPoint y: 263, endPoint x: 551, endPoint y: 256, distance: 49.3
click at [551, 256] on p "Avoid duplicates by matching 'Impexium Contact Record'" at bounding box center [718, 250] width 988 height 21
click at [513, 250] on p "Avoid duplicates by matching 'Impexium Contact Record'" at bounding box center [718, 250] width 988 height 21
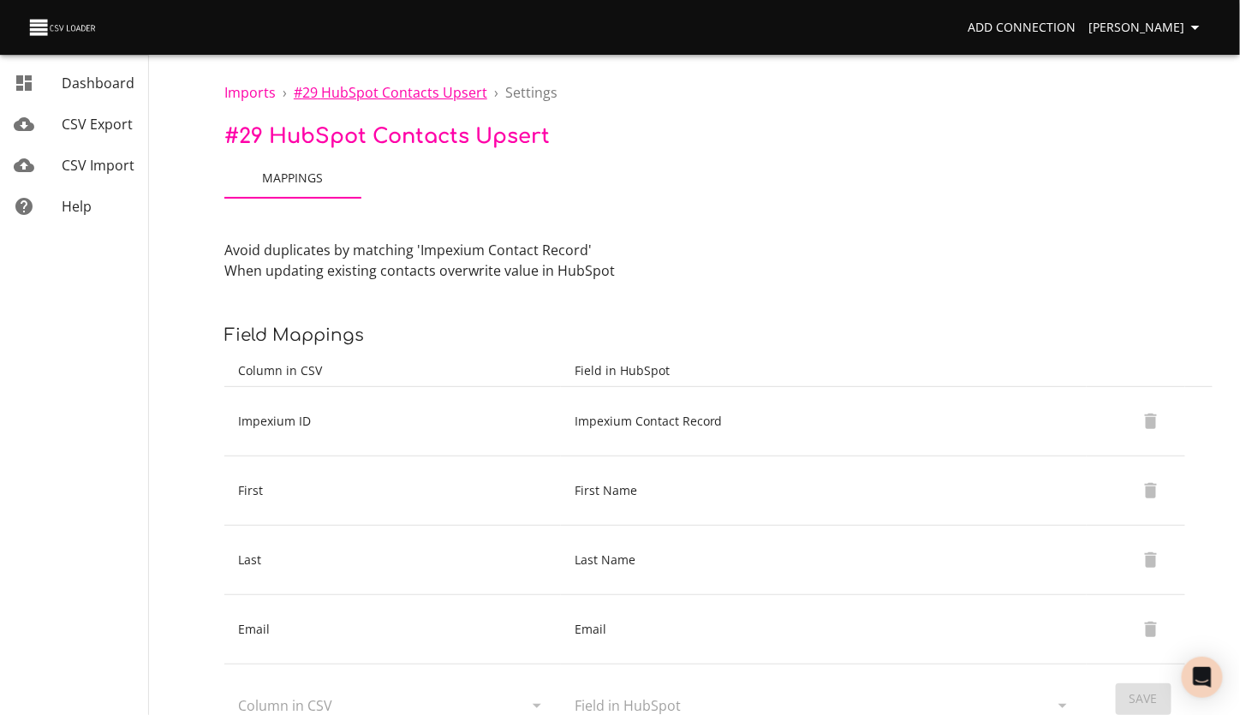
click at [360, 93] on span "# 29 HubSpot Contacts Upsert" at bounding box center [391, 92] width 194 height 19
